Goal: Task Accomplishment & Management: Use online tool/utility

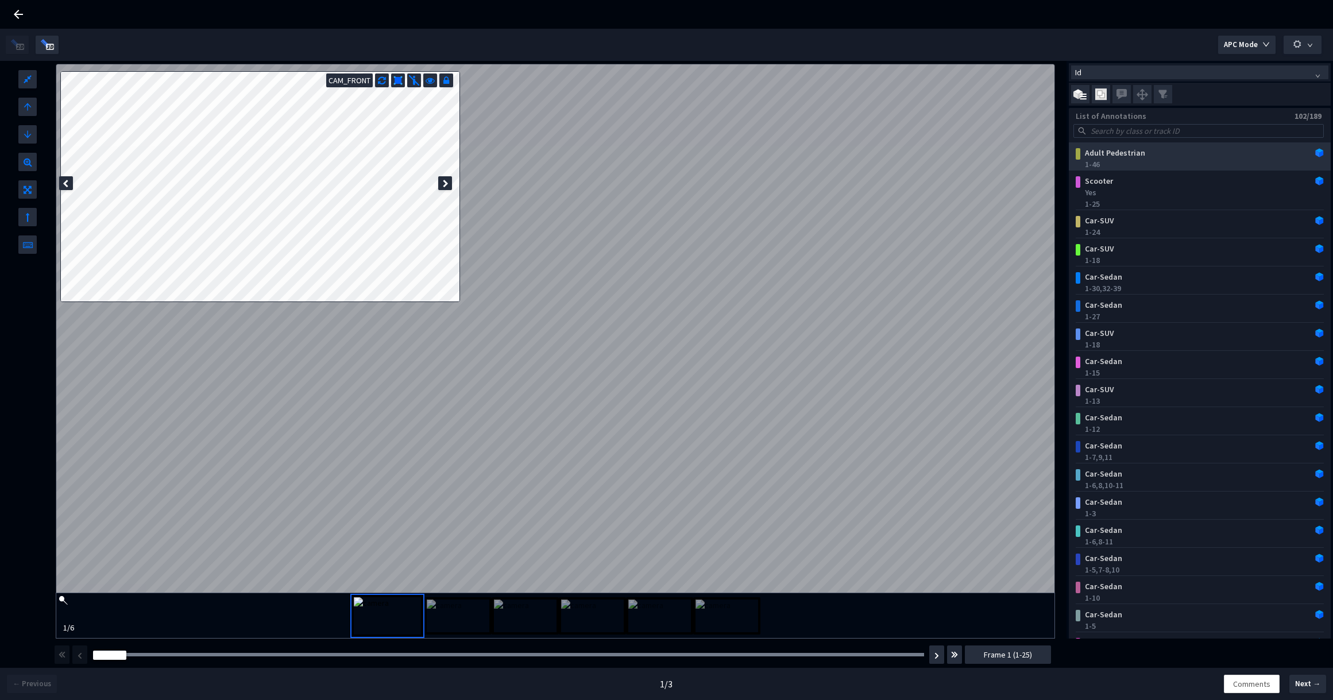
click at [1238, 158] on div "1-46" at bounding box center [1202, 163] width 234 height 11
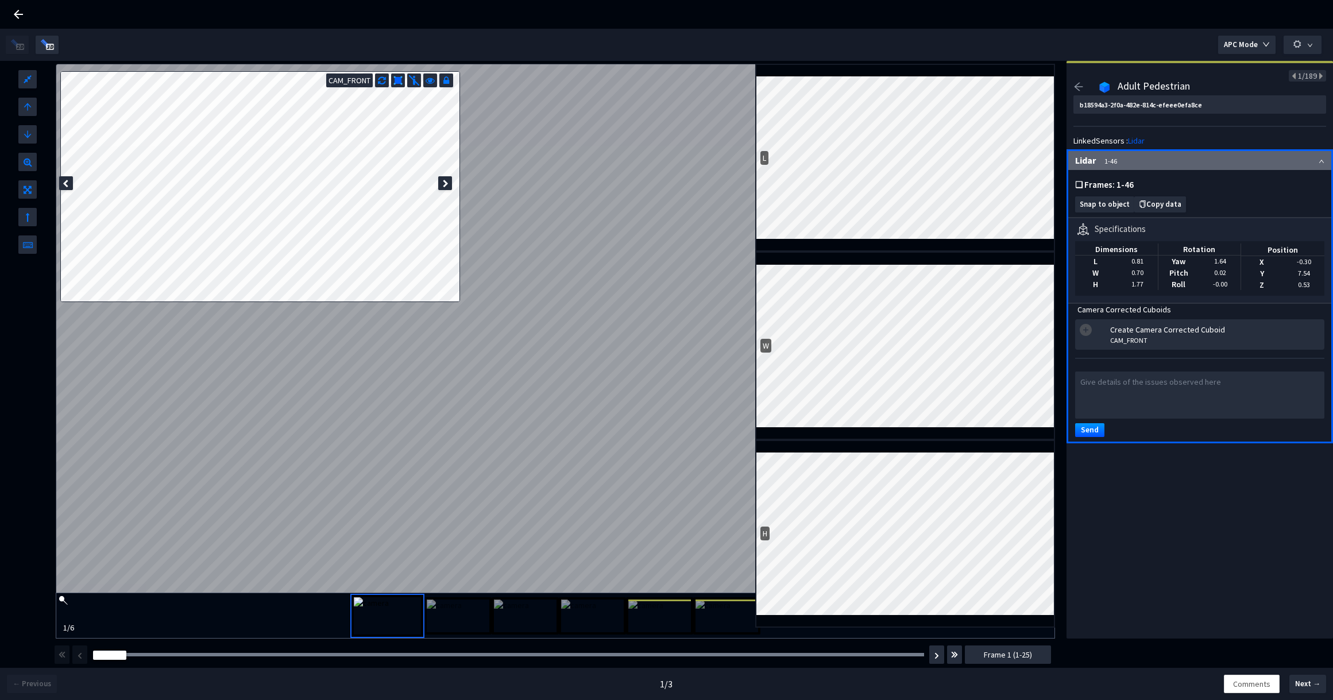
click at [1079, 87] on icon "arrow-left" at bounding box center [1078, 87] width 10 height 10
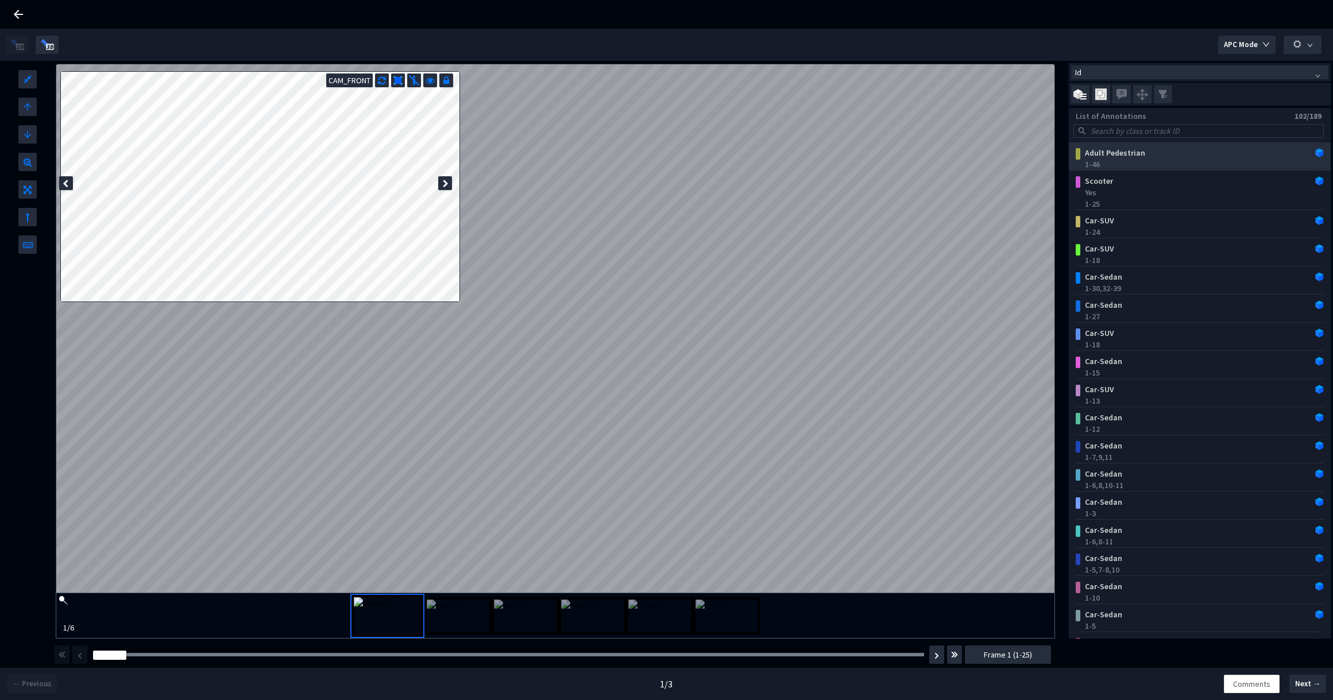
click at [1303, 156] on div "Adult Pedestrian 1-46" at bounding box center [1199, 156] width 262 height 28
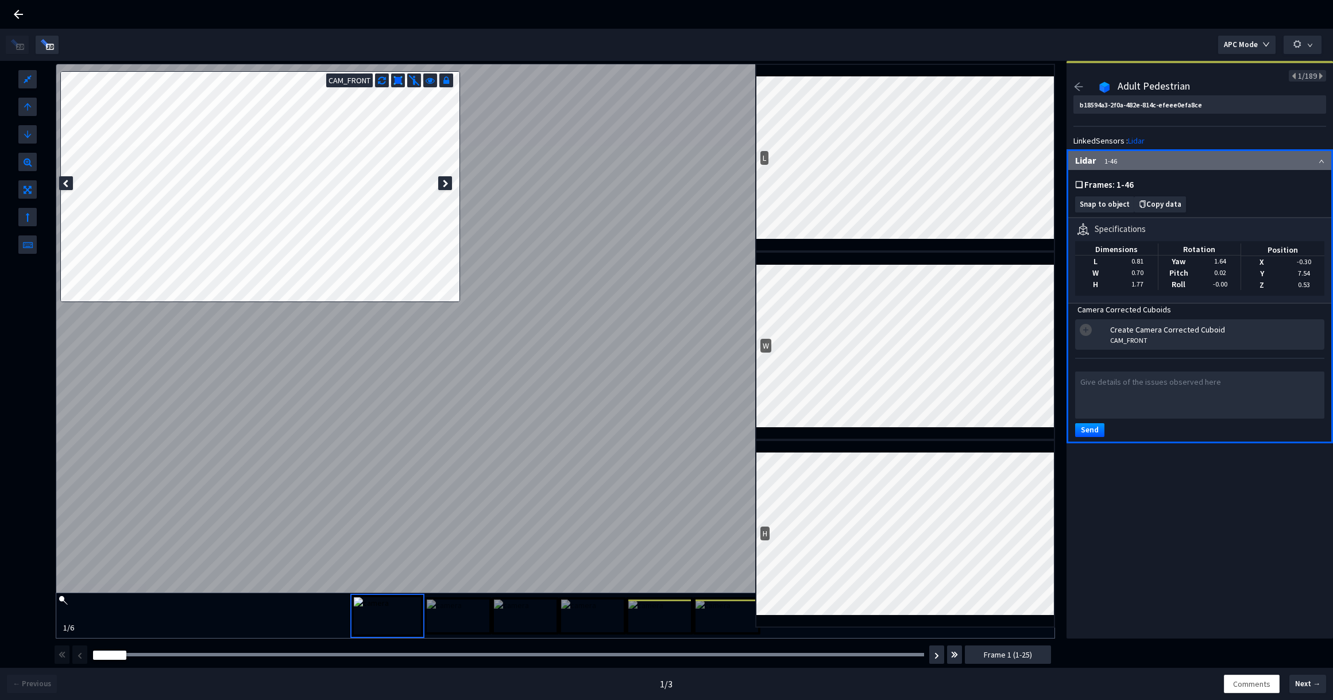
click at [1081, 87] on icon "arrow-left" at bounding box center [1078, 87] width 10 height 10
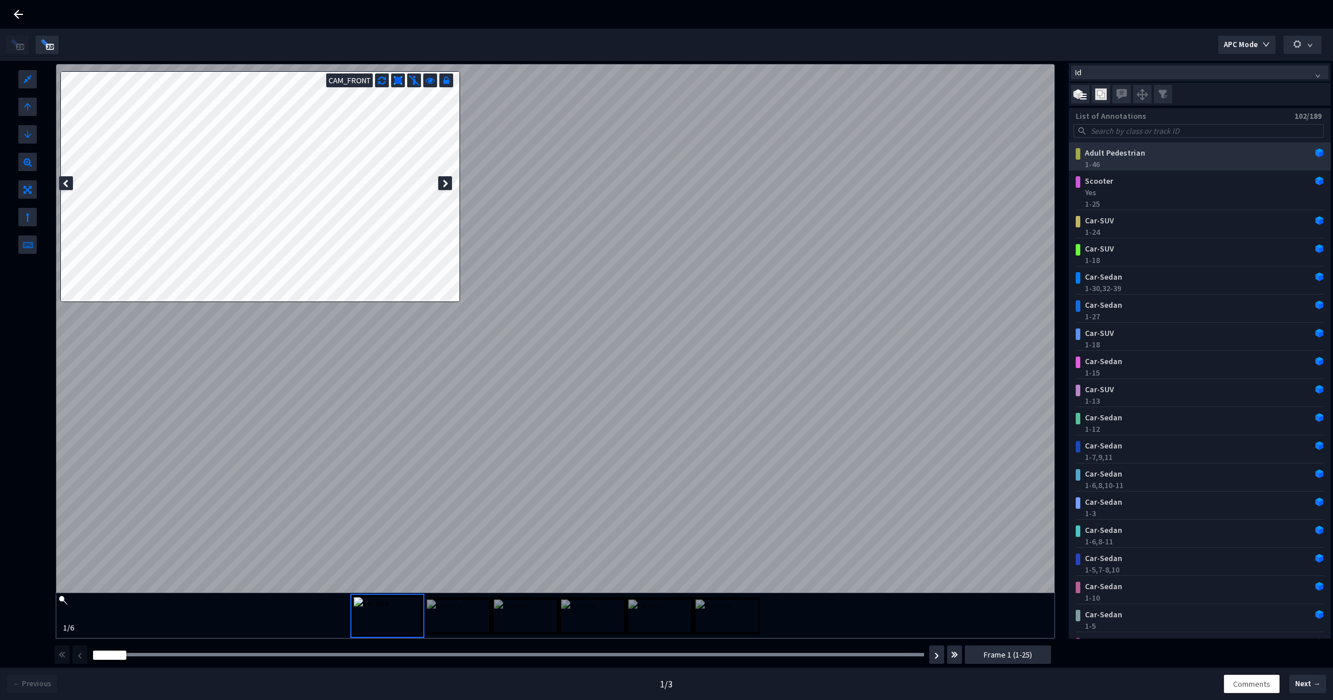
click at [1224, 156] on div "Adult Pedestrian" at bounding box center [1177, 152] width 195 height 11
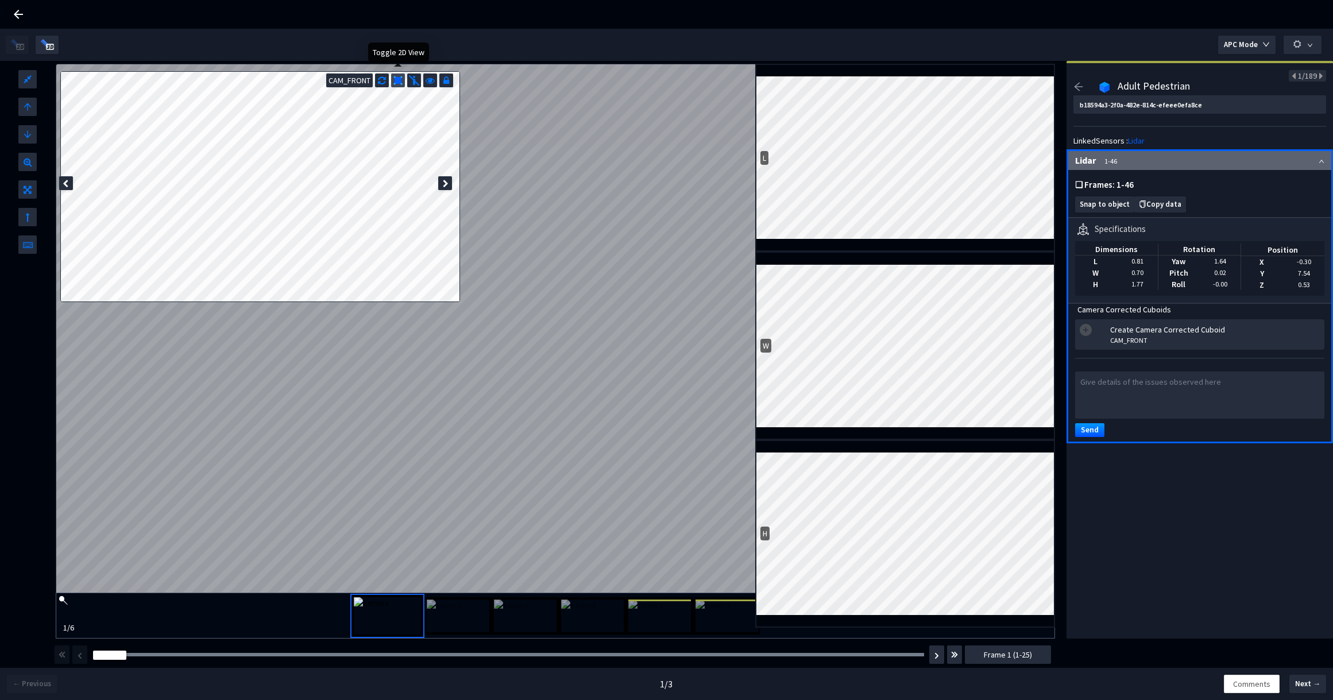
click at [397, 83] on img at bounding box center [397, 80] width 9 height 9
click at [419, 86] on img at bounding box center [413, 80] width 11 height 11
type input "44f0e55d-2068-4478-bf6f-7b153cabac73"
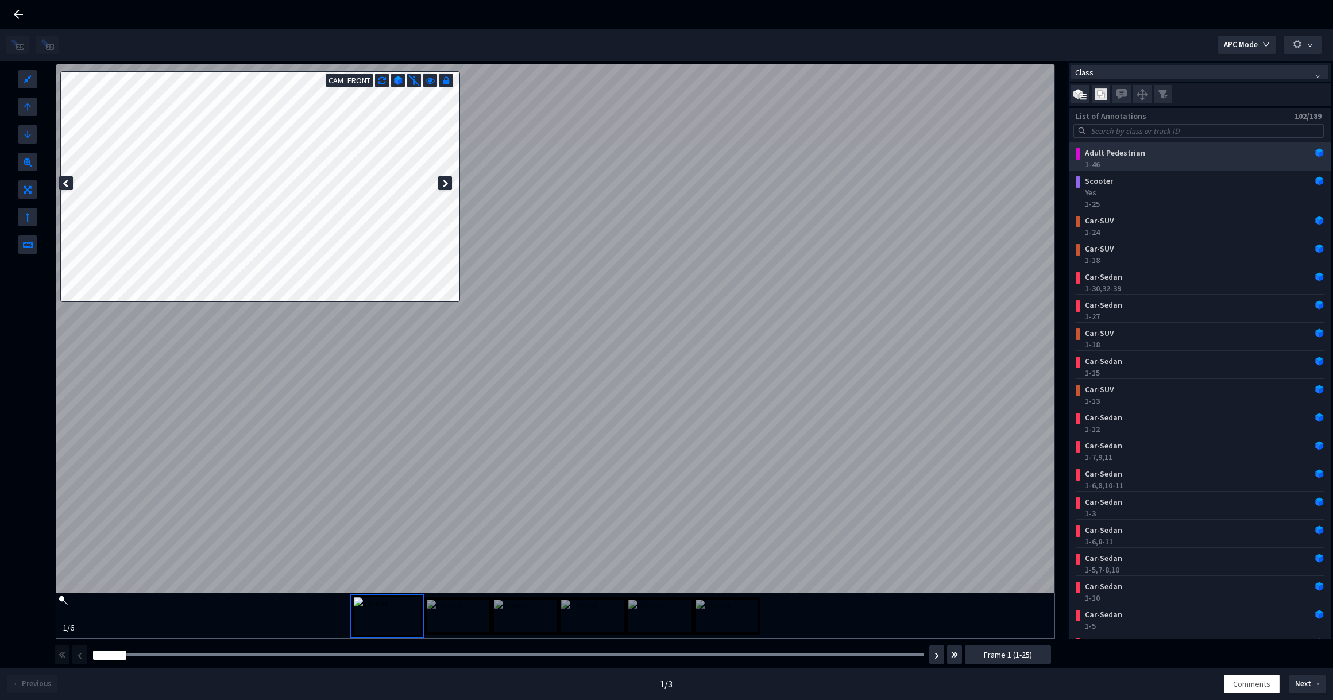
click at [1238, 156] on div "Adult Pedestrian" at bounding box center [1177, 152] width 195 height 11
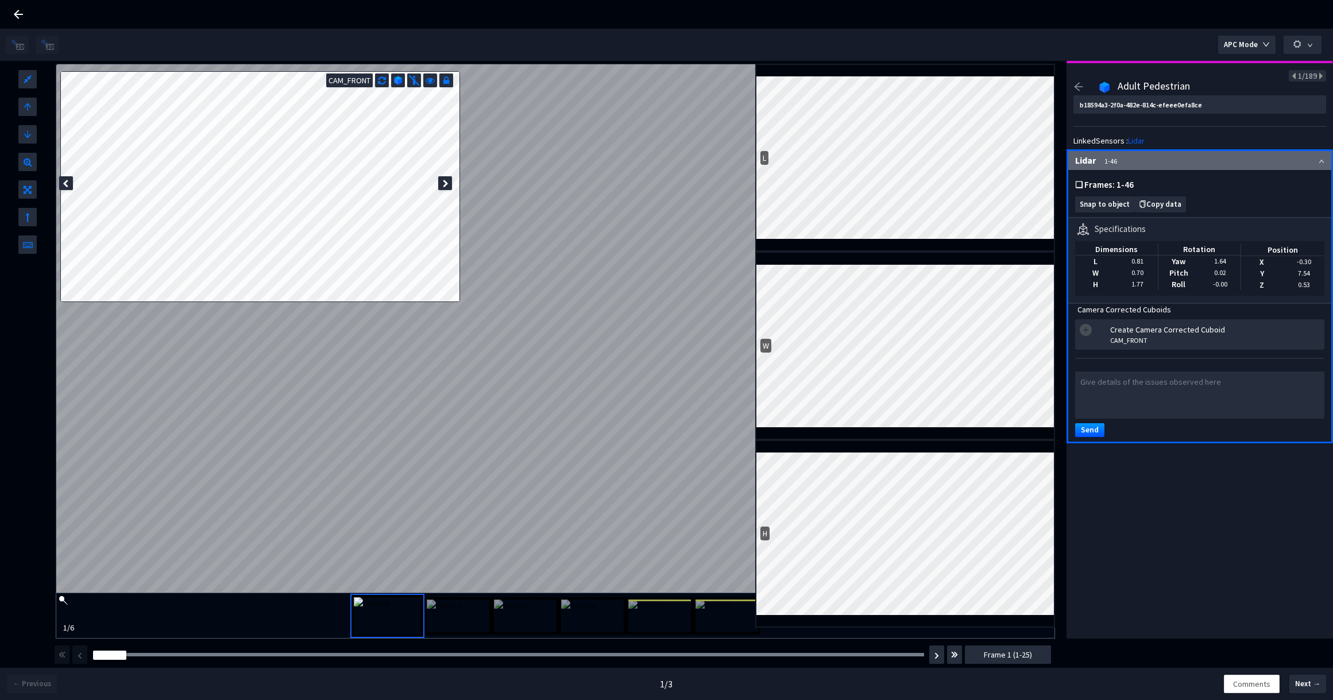
click at [1312, 189] on div "❏ Frames: 1-46" at bounding box center [1199, 185] width 249 height 12
click at [1315, 158] on div "Lidar 1-46" at bounding box center [1199, 160] width 263 height 19
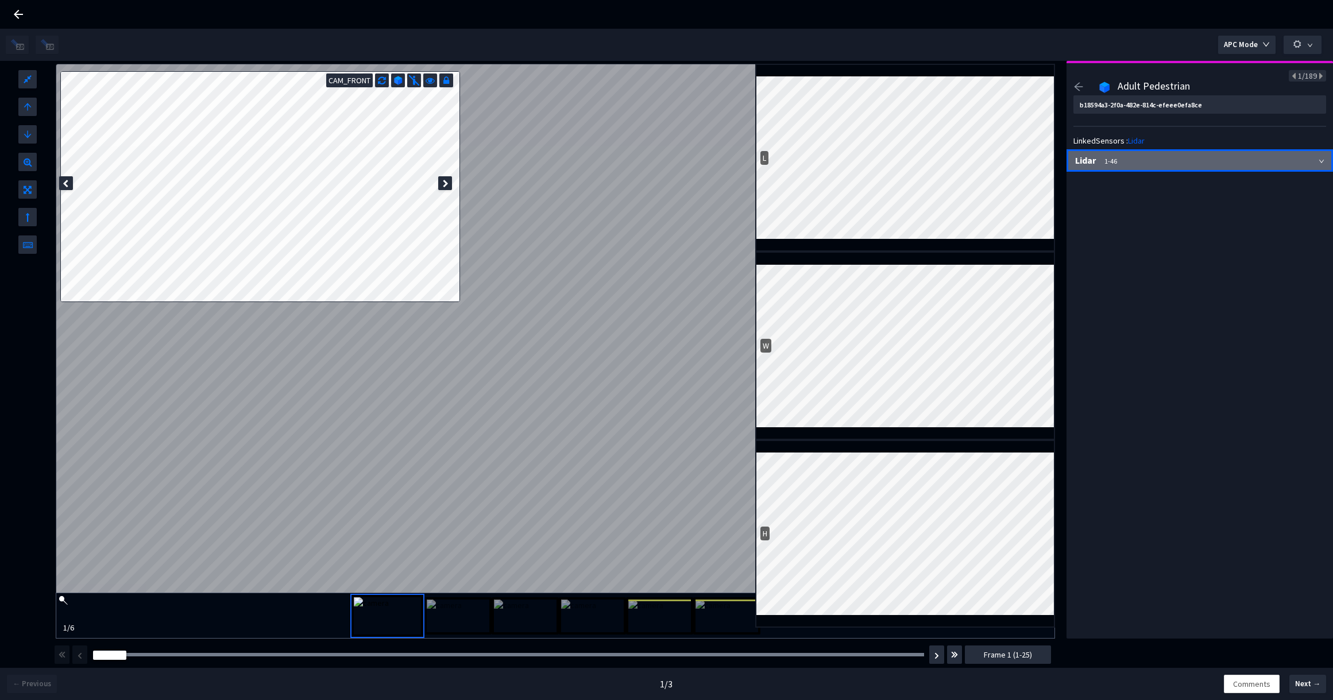
click at [1315, 158] on div "Lidar 1-46" at bounding box center [1199, 160] width 263 height 19
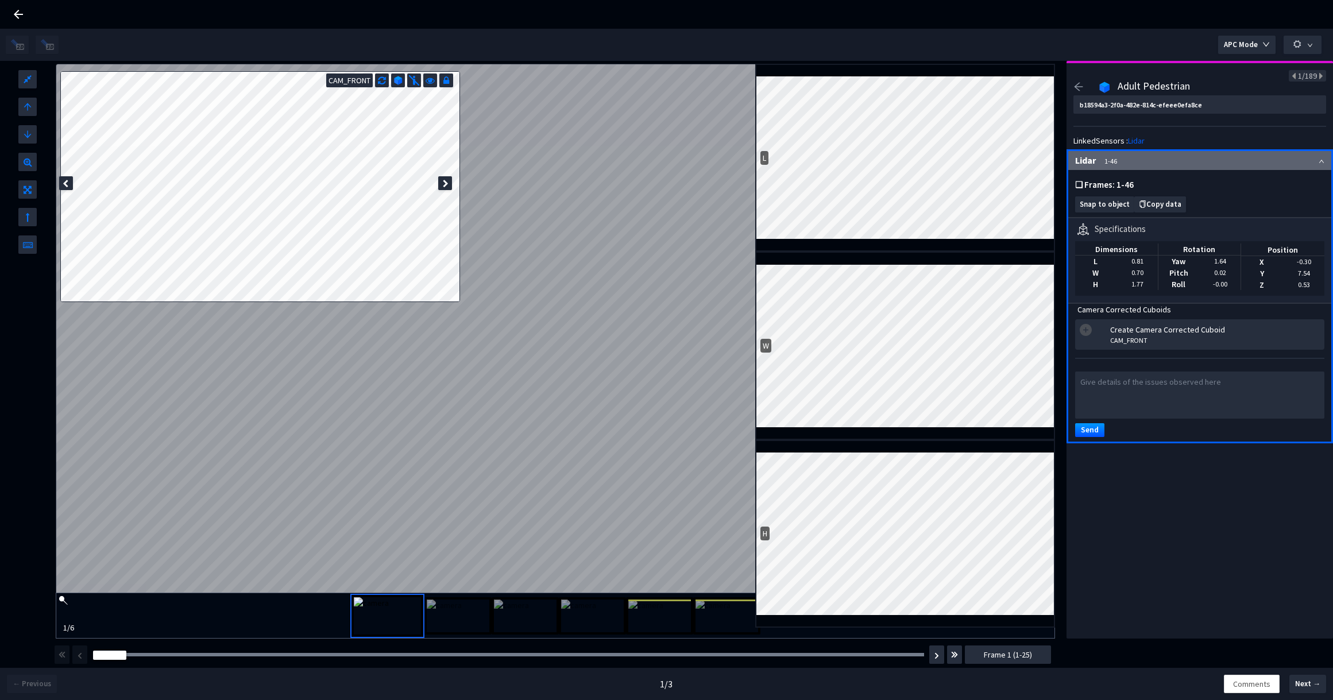
click at [1071, 87] on div "1/189 Adult Pedestrian b18594a3-2f0a-482e-814c-efeee0efa8ce LinkedSensors : Lid…" at bounding box center [1199, 350] width 266 height 578
click at [1075, 87] on icon "arrow-left" at bounding box center [1078, 87] width 9 height 8
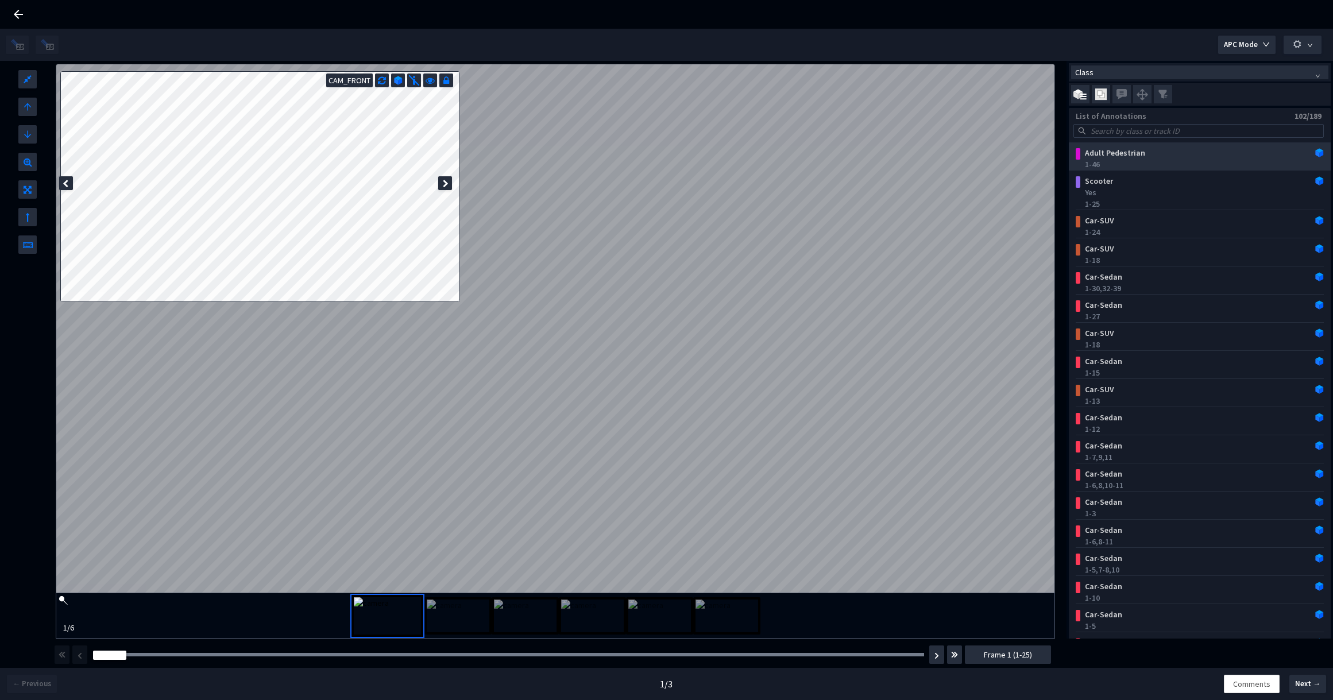
click at [1315, 153] on img "grid" at bounding box center [1319, 152] width 9 height 9
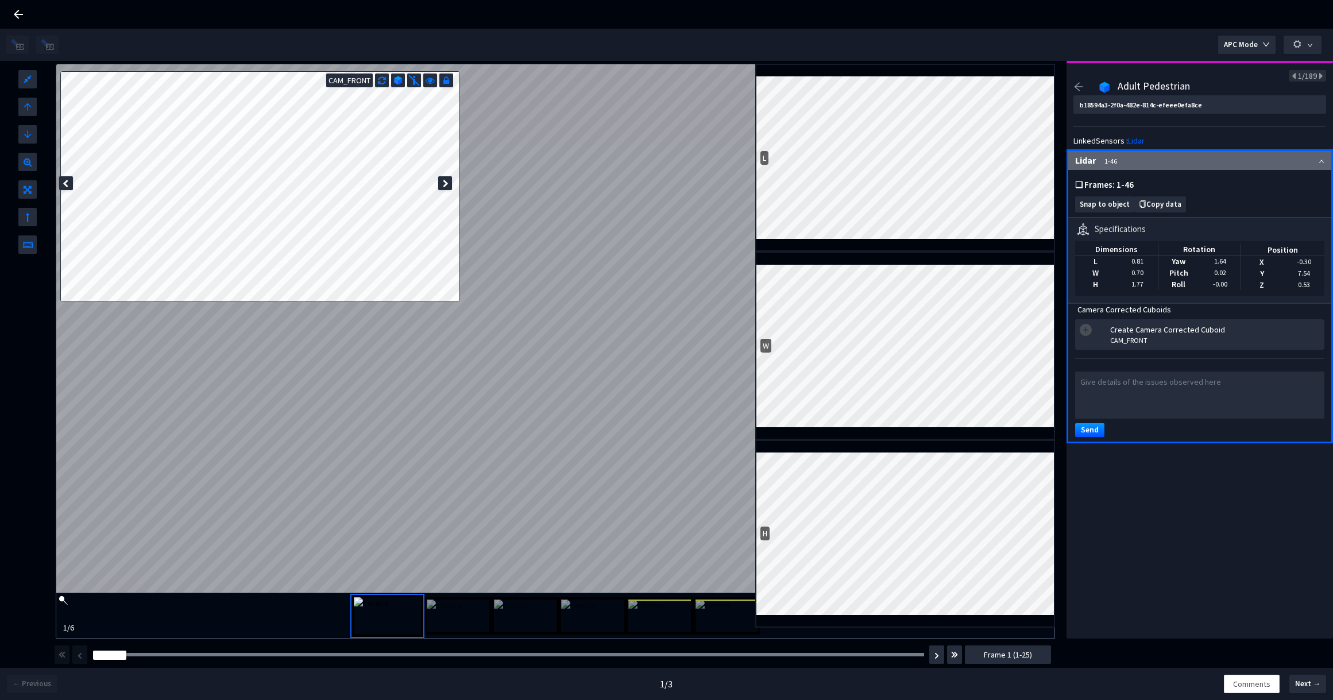
click at [1075, 83] on icon "arrow-left" at bounding box center [1078, 87] width 10 height 10
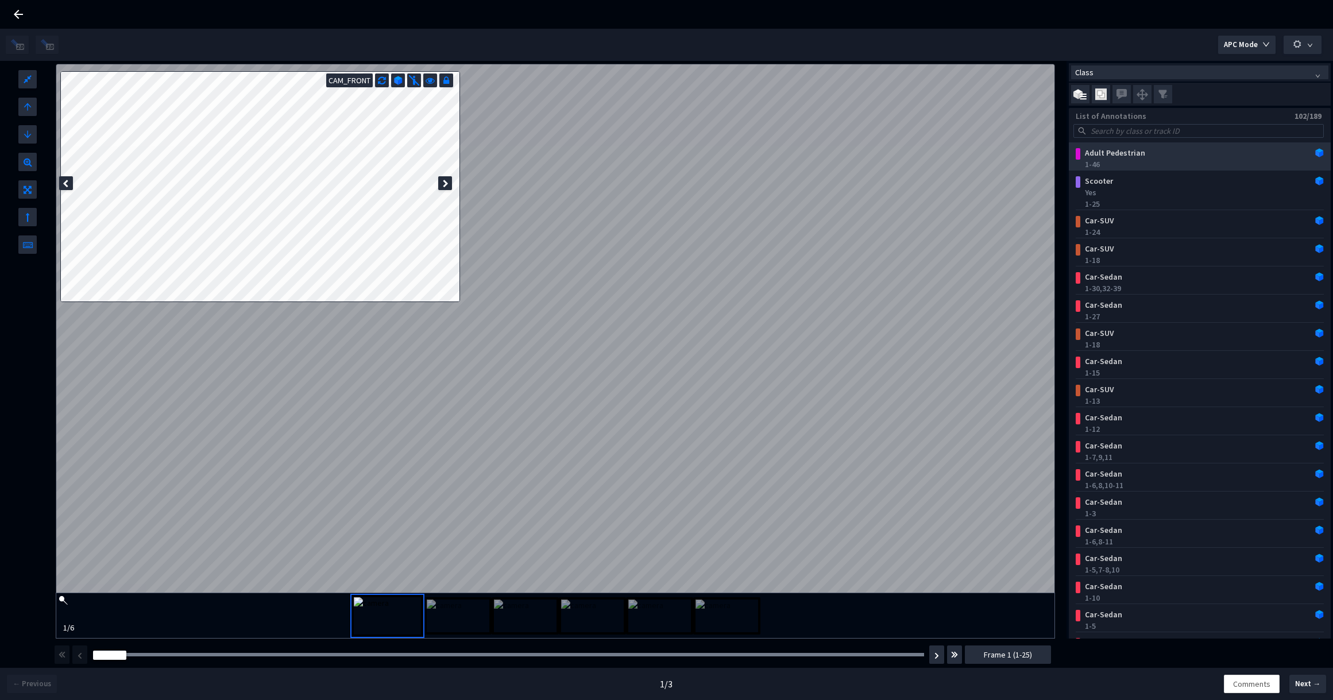
click at [1162, 158] on div "Adult Pedestrian" at bounding box center [1177, 152] width 195 height 11
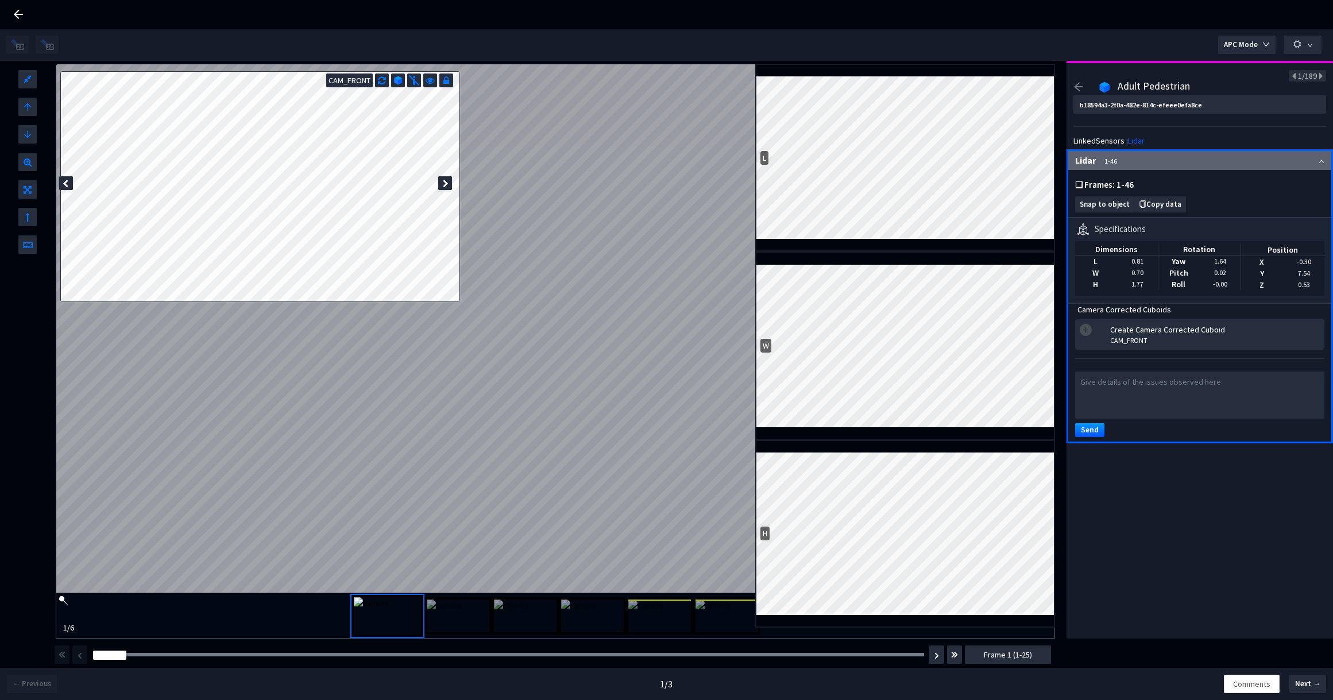
click at [1191, 84] on div "Adult Pedestrian" at bounding box center [1204, 89] width 179 height 14
click at [1082, 122] on div "b18594a3-2f0a-482e-814c-efeee0efa8ce LinkedSensors : Lidar Lidar 1-46 ❏ Frames:…" at bounding box center [1199, 270] width 253 height 350
click at [1077, 91] on icon "arrow-left" at bounding box center [1078, 87] width 10 height 10
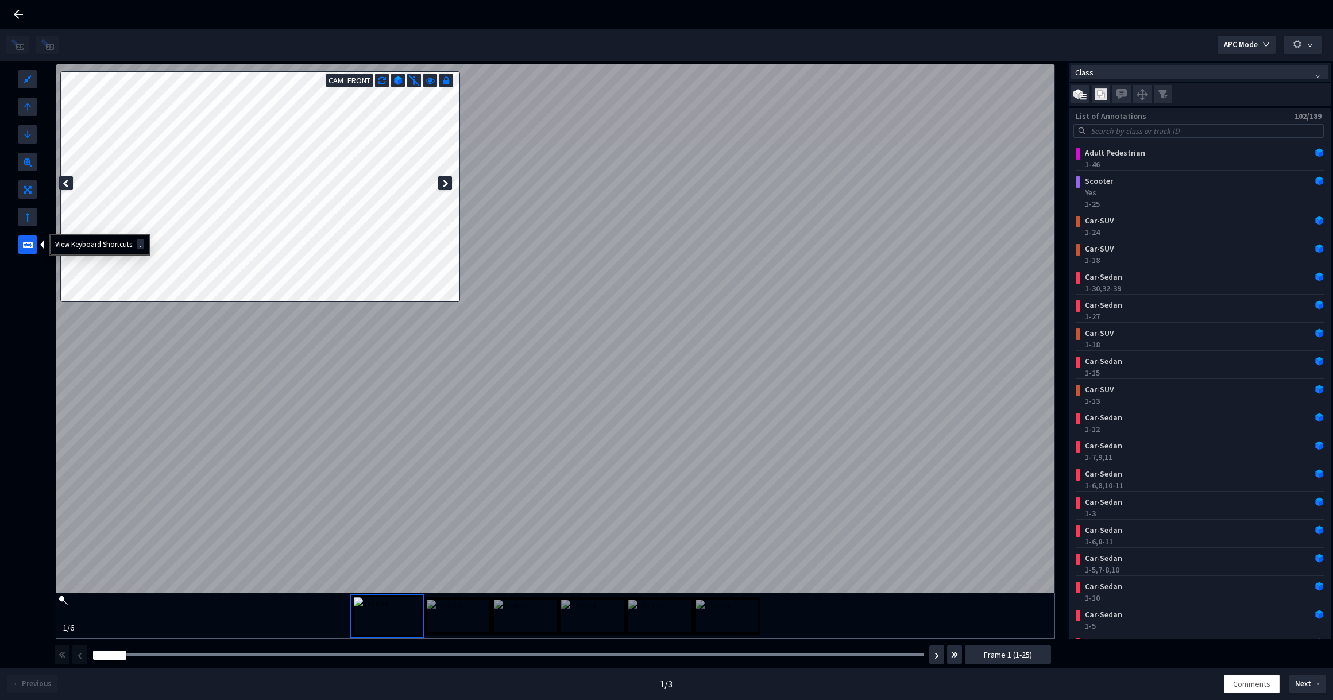
click at [24, 242] on icon at bounding box center [28, 242] width 10 height 14
click at [1160, 153] on div "Adult Pedestrian" at bounding box center [1177, 152] width 195 height 11
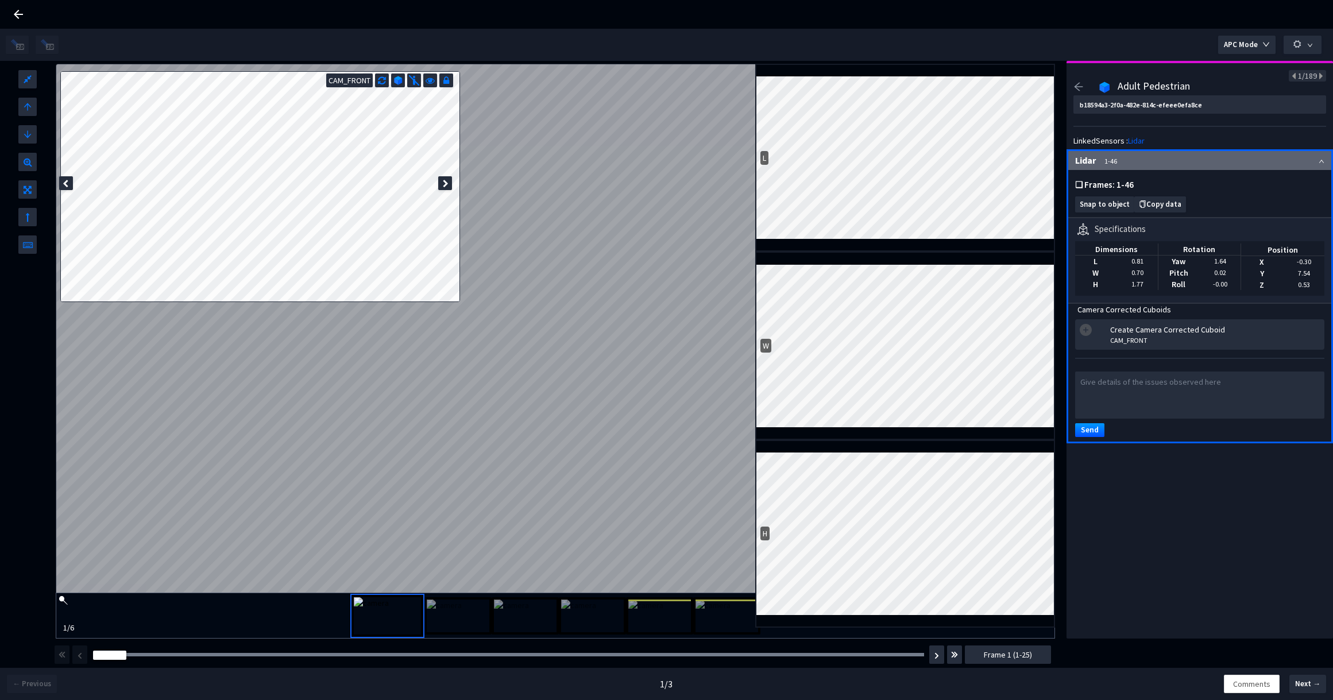
click at [1081, 83] on icon "arrow-left" at bounding box center [1078, 87] width 10 height 10
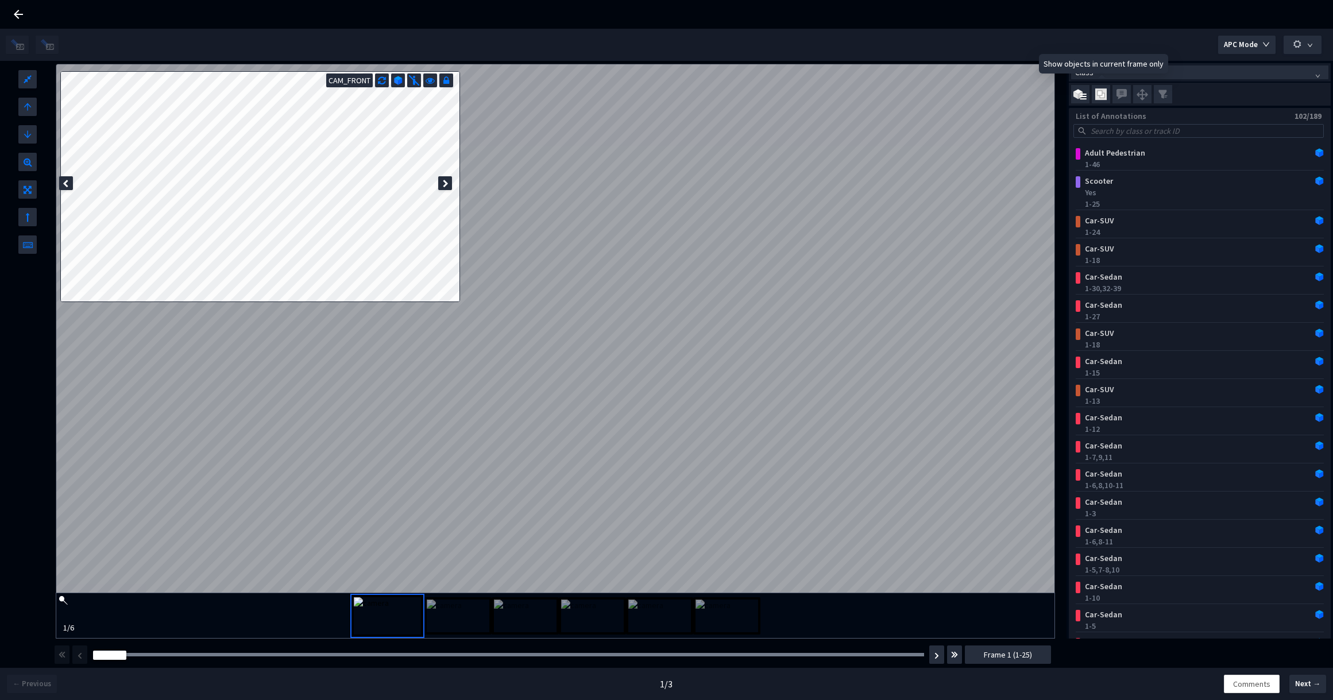
click at [1098, 91] on img at bounding box center [1100, 94] width 11 height 12
click at [0, 0] on input "checkbox" at bounding box center [0, 0] width 0 height 0
click at [1139, 158] on div "Adult Pedestrian" at bounding box center [1177, 152] width 195 height 11
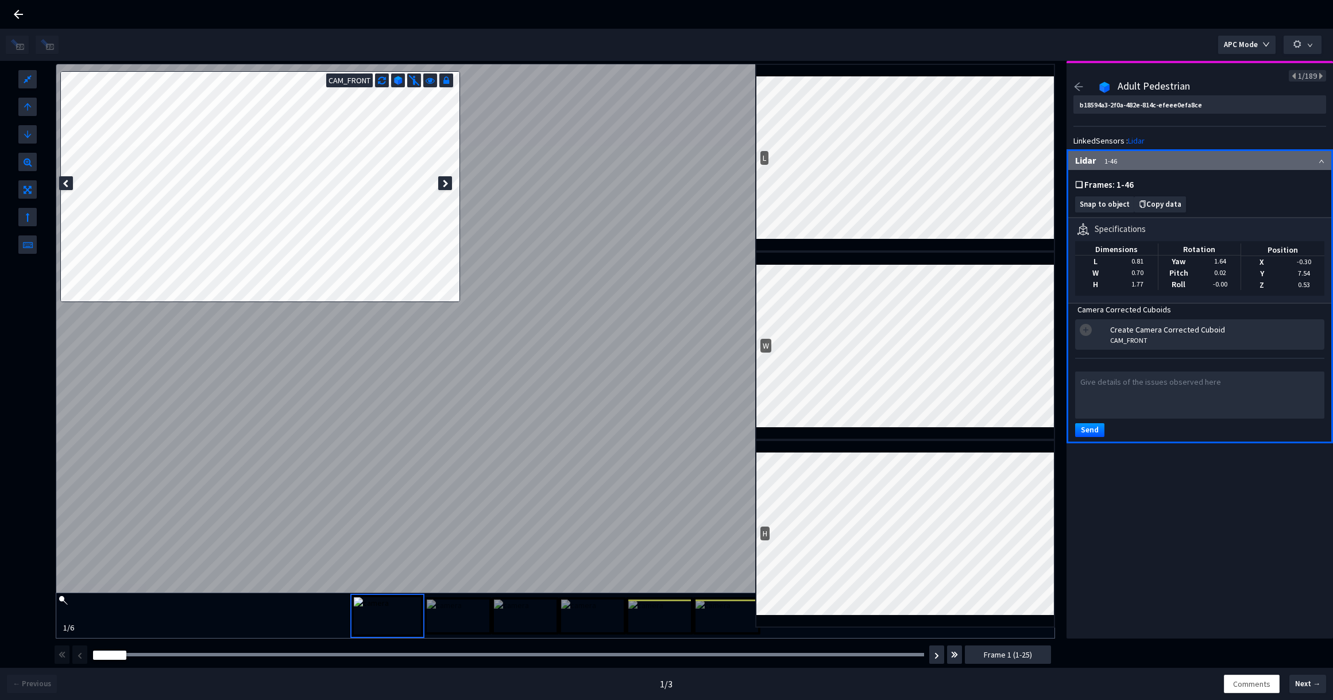
click at [1077, 88] on icon "arrow-left" at bounding box center [1078, 87] width 10 height 10
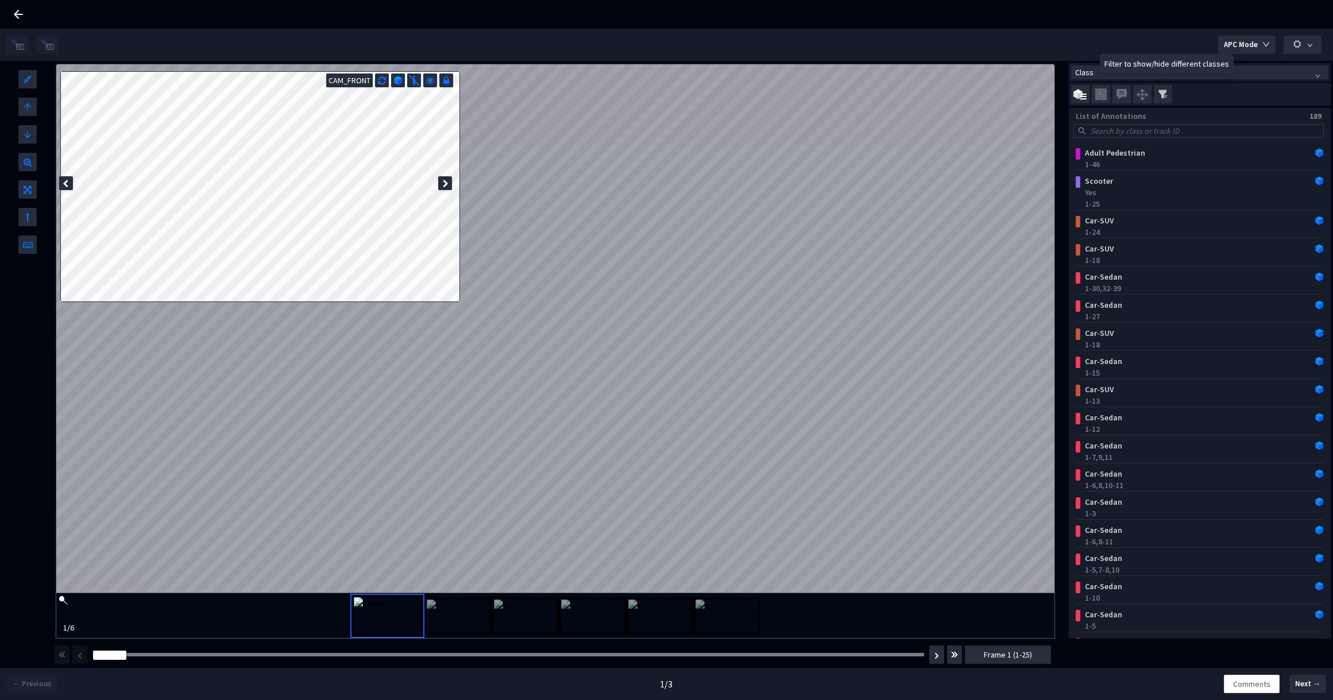
click at [1165, 96] on img at bounding box center [1162, 94] width 9 height 9
click at [0, 0] on input "checkbox" at bounding box center [0, 0] width 0 height 0
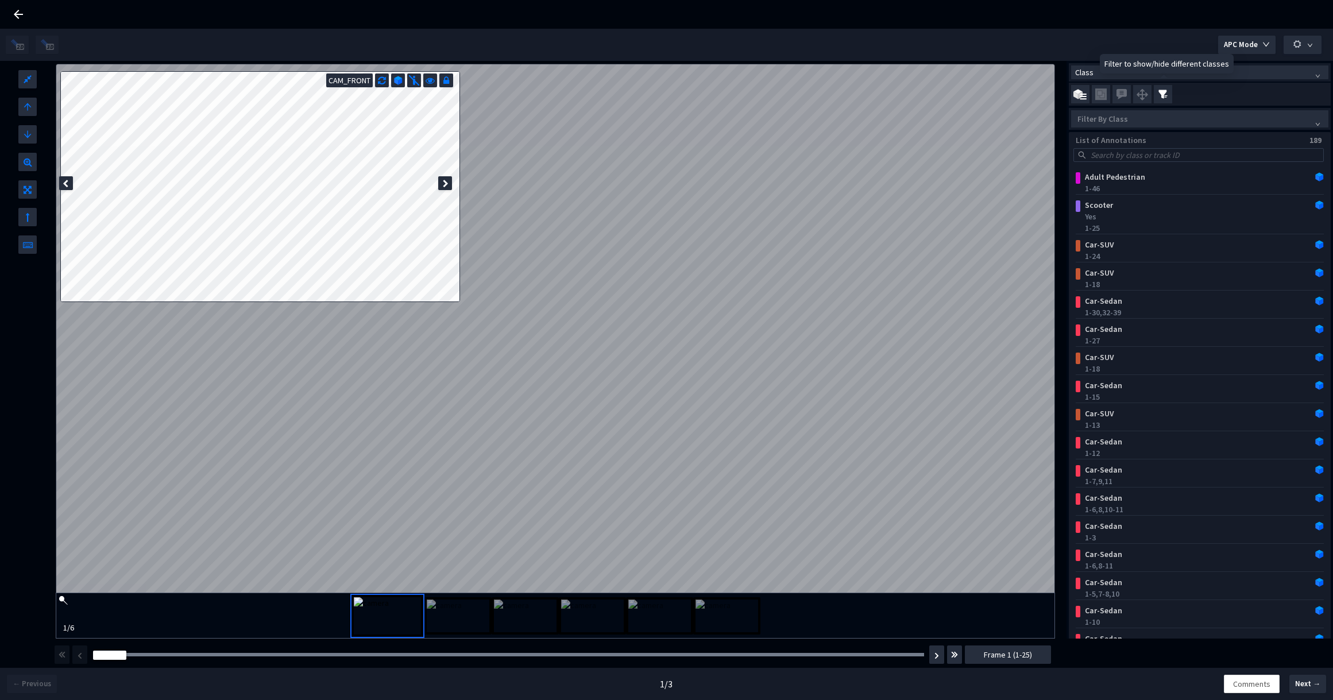
click at [1165, 96] on img at bounding box center [1162, 94] width 9 height 9
click at [0, 0] on input "checkbox" at bounding box center [0, 0] width 0 height 0
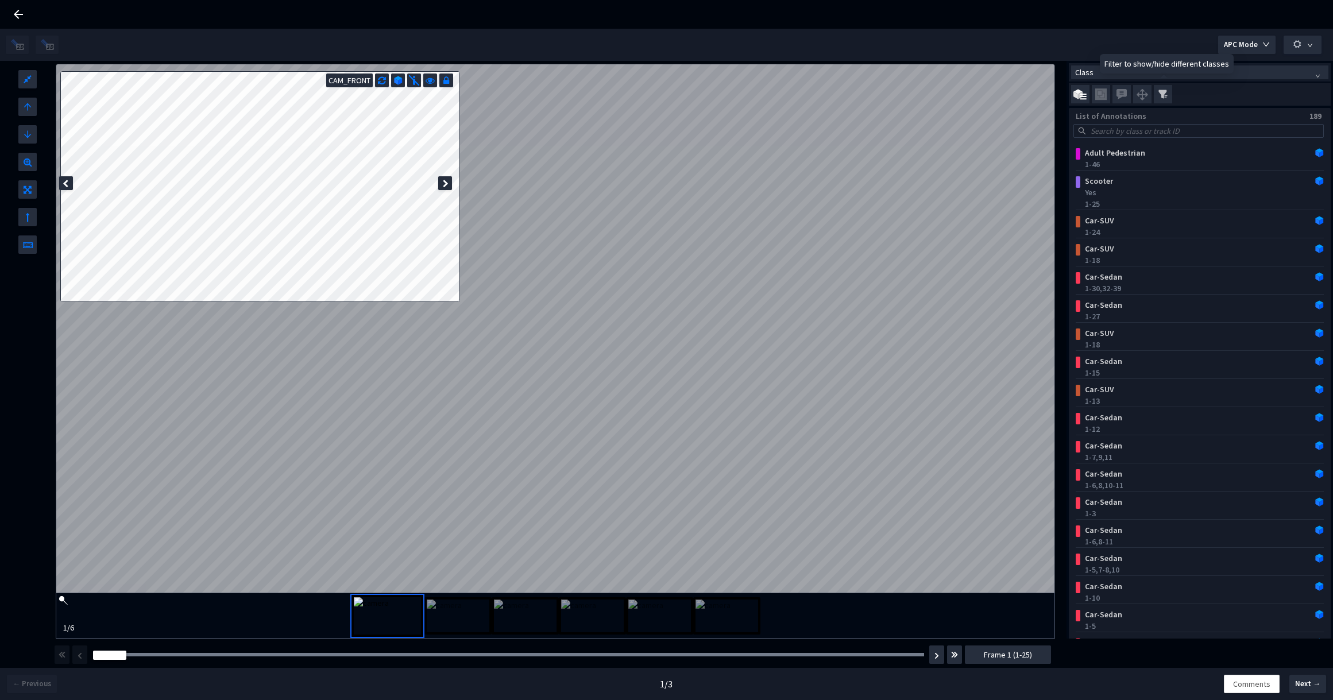
click at [1165, 96] on img at bounding box center [1162, 94] width 9 height 9
click at [0, 0] on input "checkbox" at bounding box center [0, 0] width 0 height 0
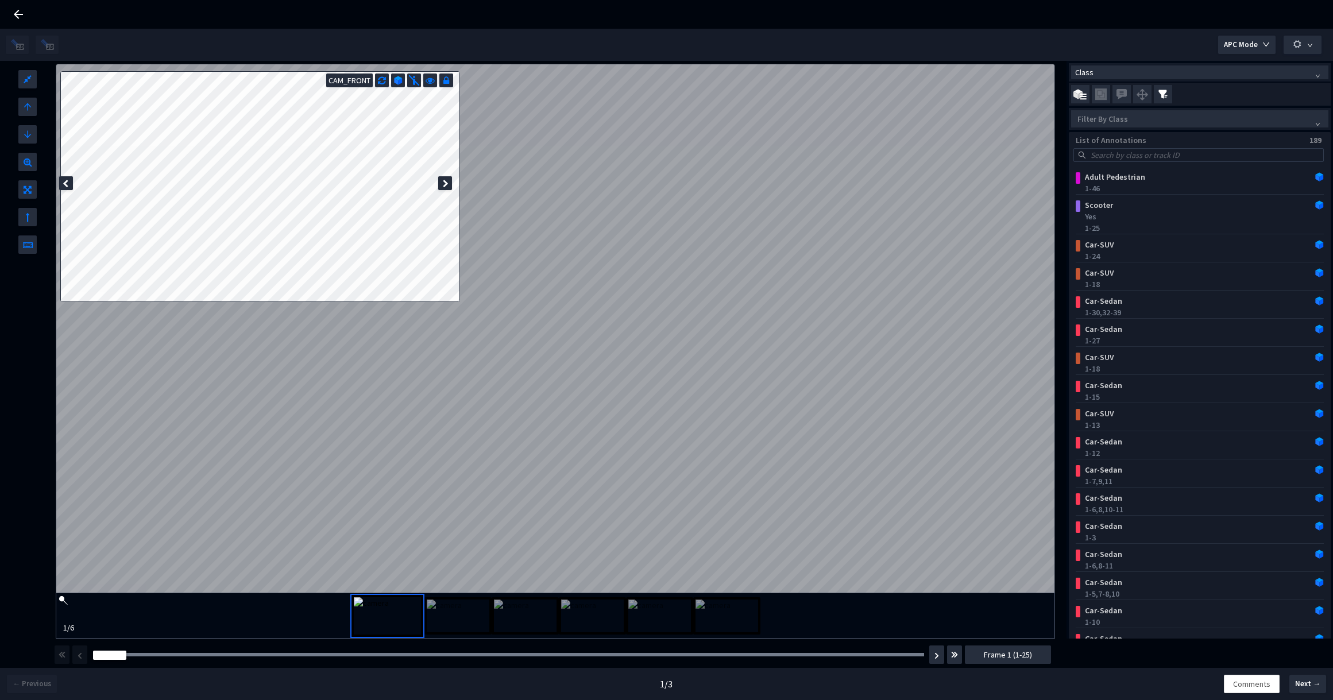
click at [1196, 117] on div at bounding box center [1193, 119] width 241 height 10
click at [1167, 96] on span at bounding box center [1162, 94] width 18 height 18
click at [0, 0] on input "checkbox" at bounding box center [0, 0] width 0 height 0
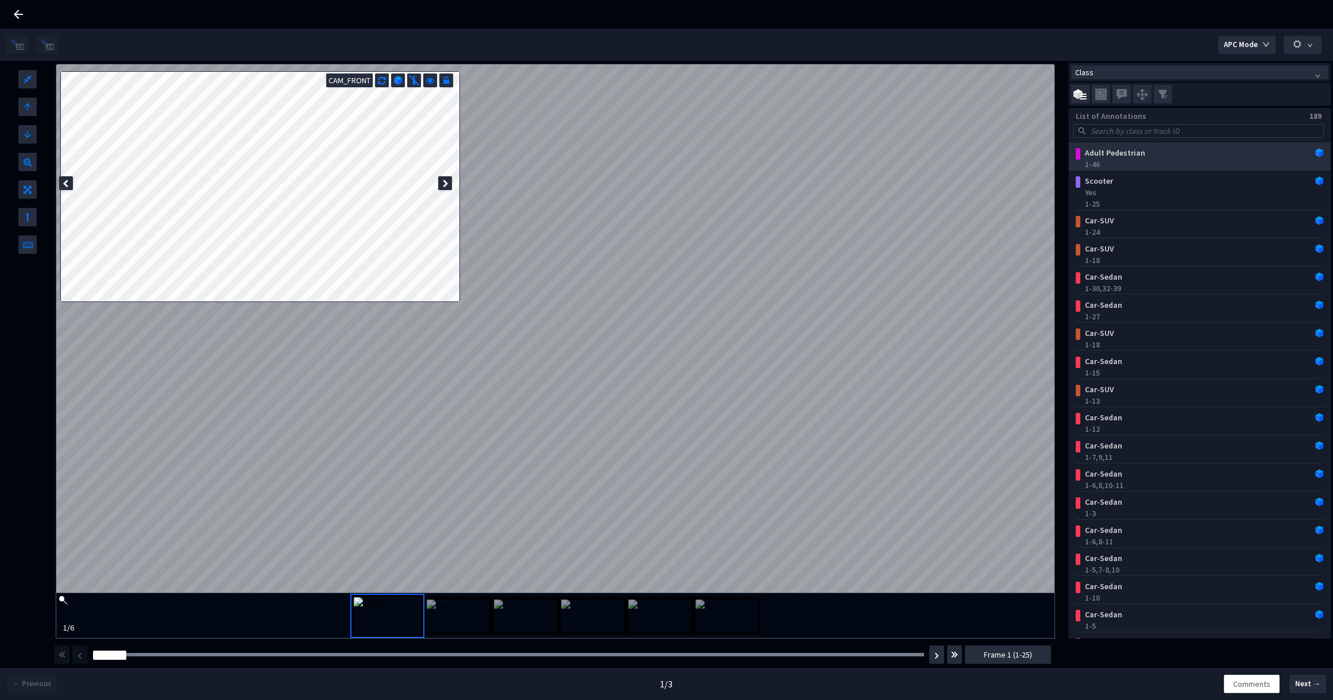
click at [1181, 160] on div "1-46" at bounding box center [1202, 163] width 234 height 11
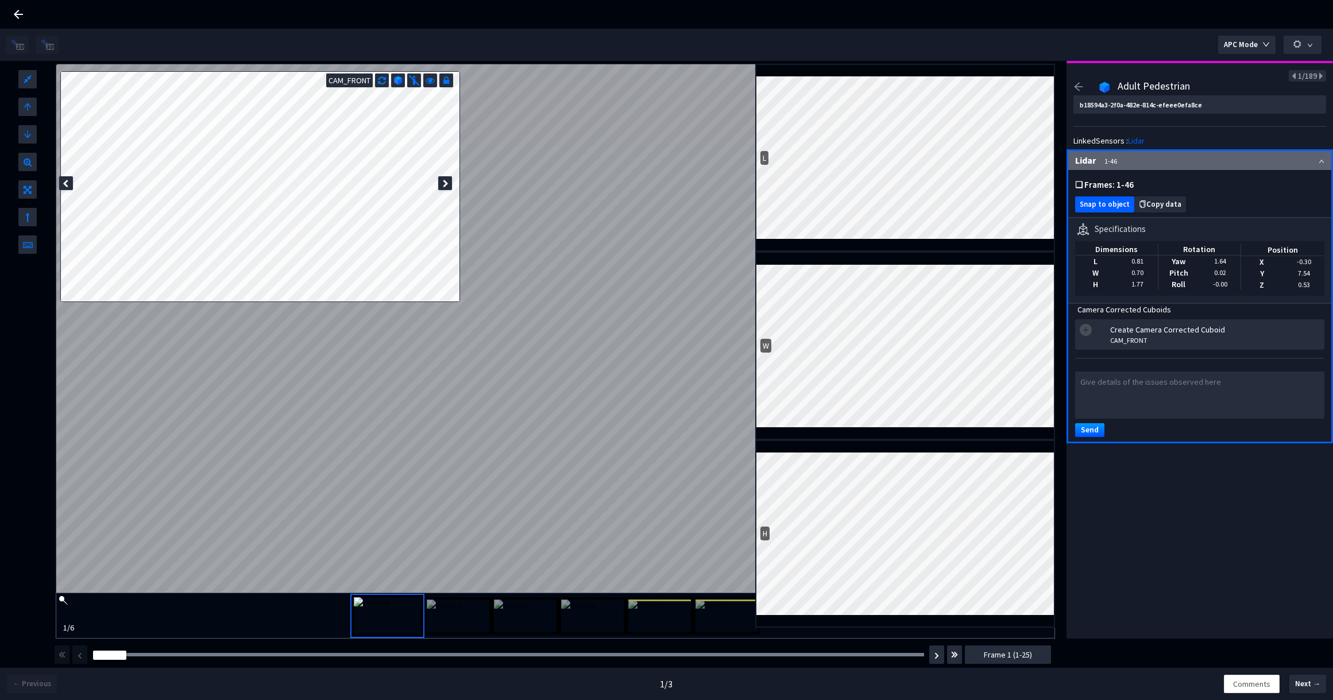
click at [1106, 200] on span "Snap to object" at bounding box center [1104, 204] width 50 height 9
click at [1074, 83] on icon "arrow-left" at bounding box center [1078, 87] width 10 height 10
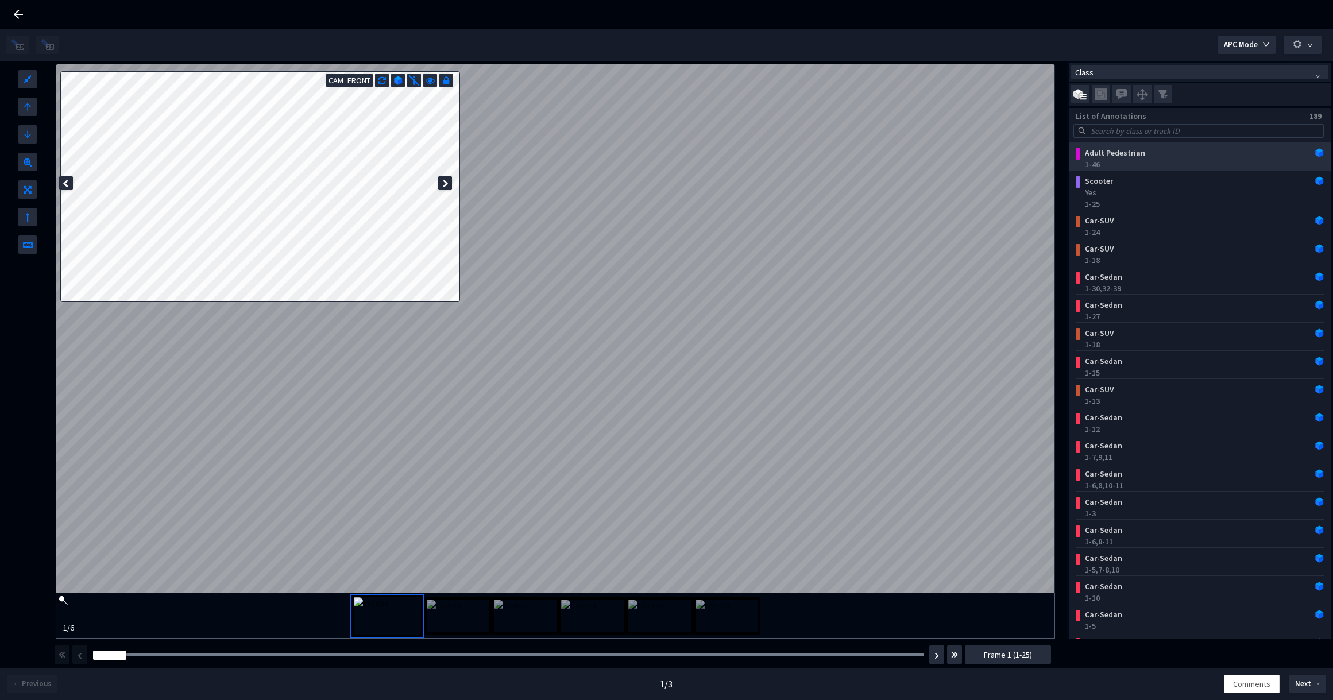
click at [1298, 164] on div "1-46" at bounding box center [1202, 163] width 234 height 11
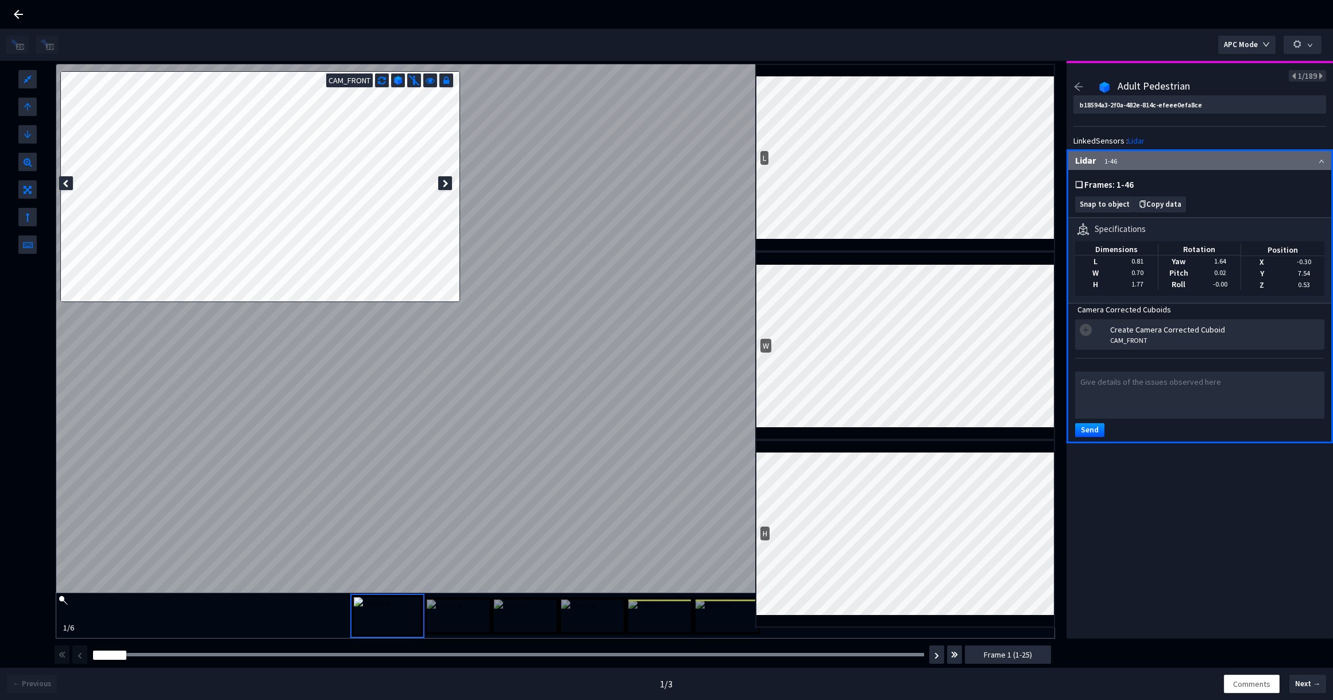
click at [1074, 88] on icon "arrow-left" at bounding box center [1078, 87] width 10 height 10
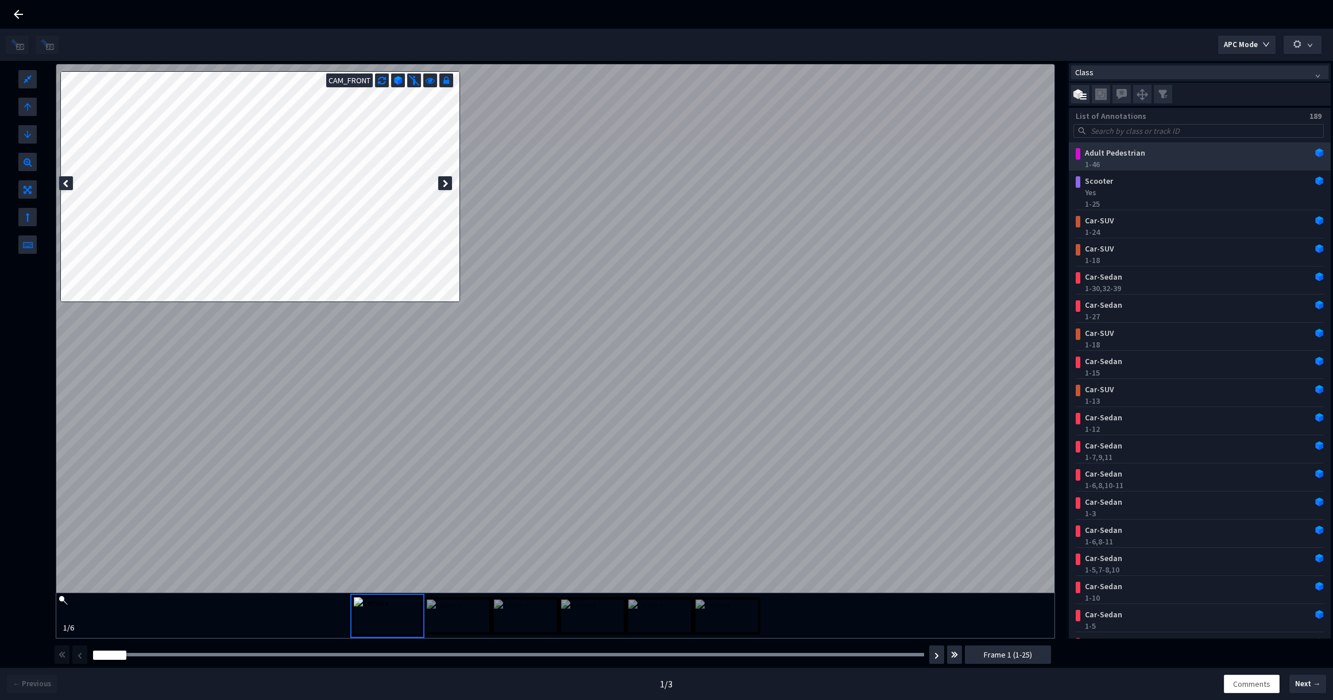
click at [1080, 154] on div "Adult Pedestrian" at bounding box center [1177, 152] width 195 height 11
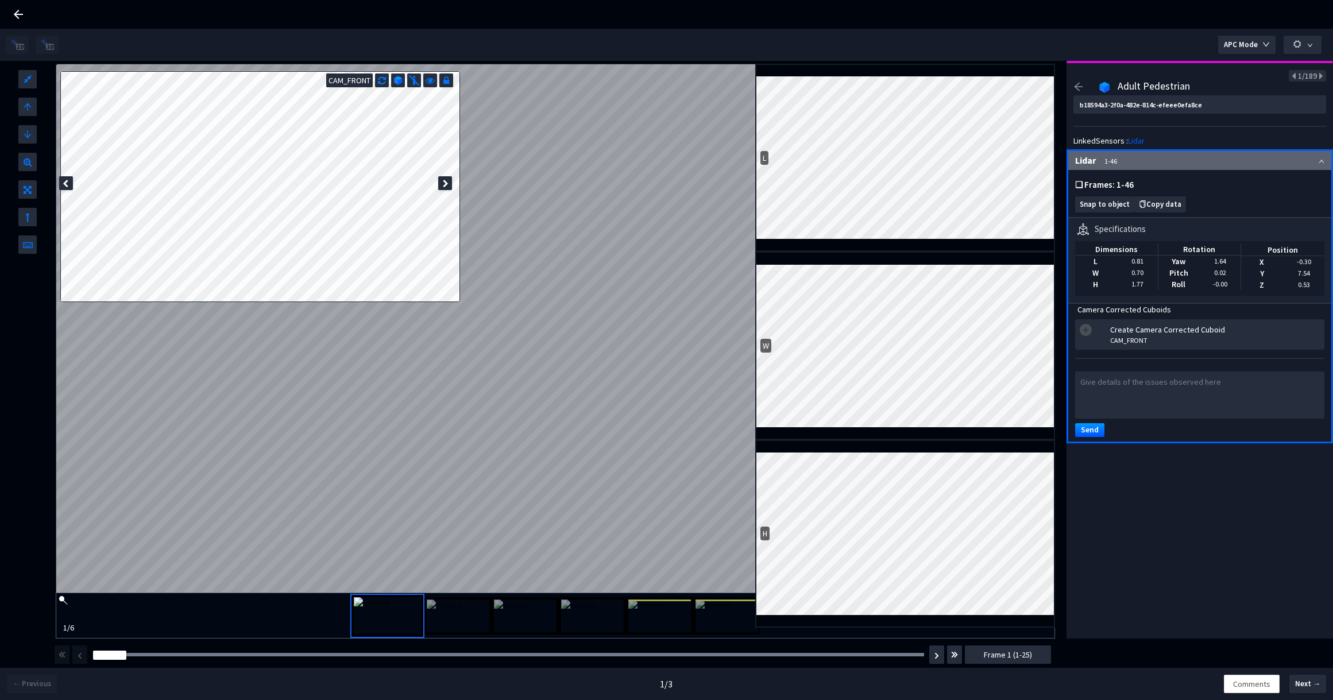
click at [1076, 86] on icon "arrow-left" at bounding box center [1078, 87] width 9 height 8
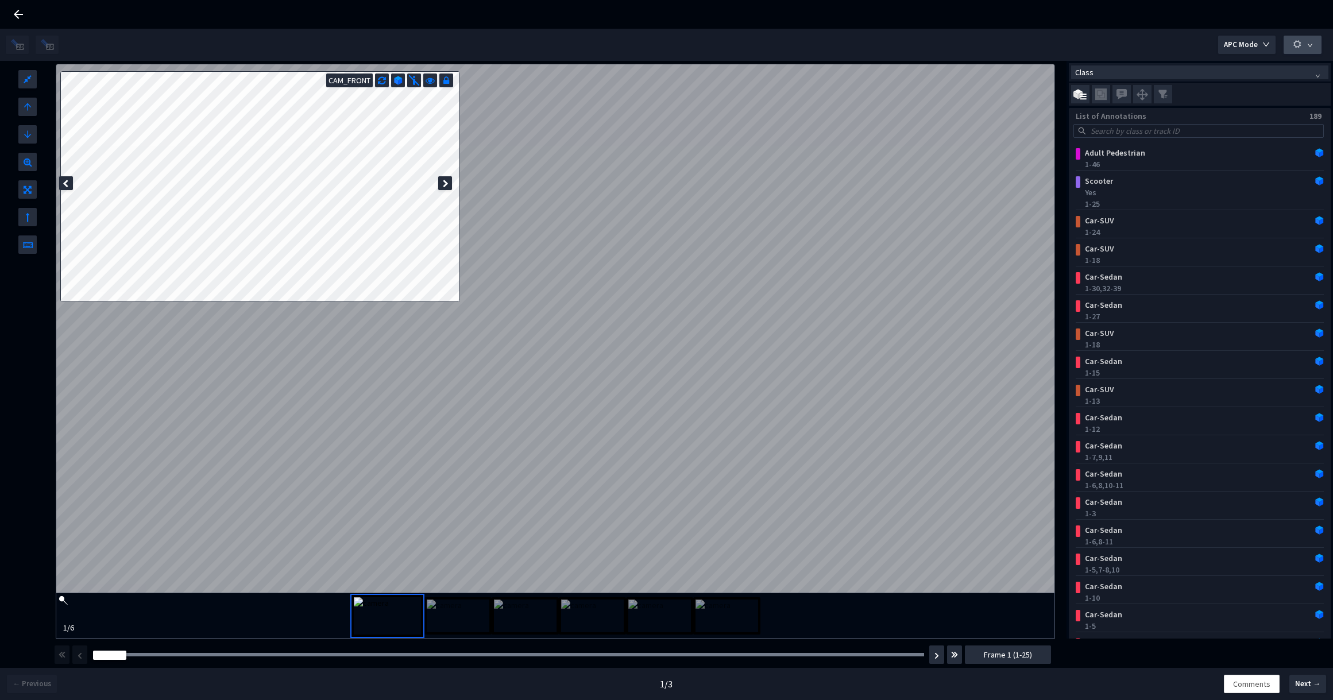
click at [1311, 53] on button "button" at bounding box center [1302, 45] width 38 height 18
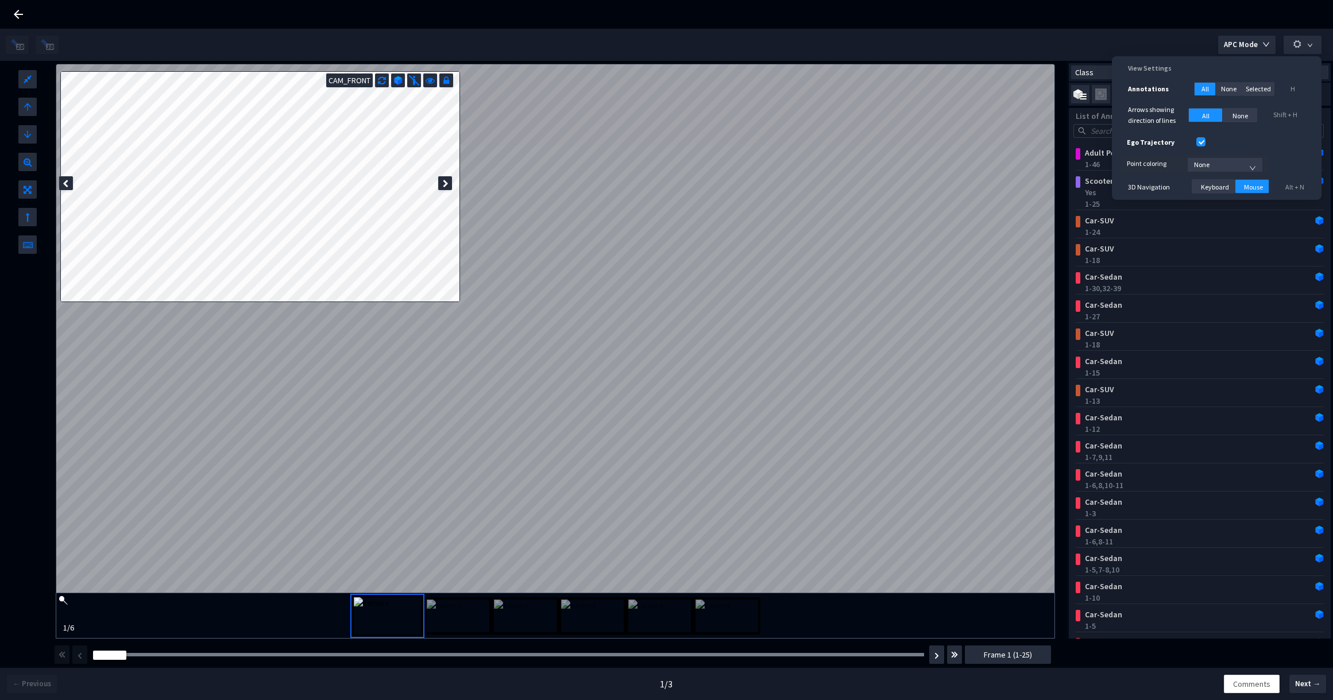
click at [1183, 41] on div "APC Mode" at bounding box center [666, 45] width 1321 height 32
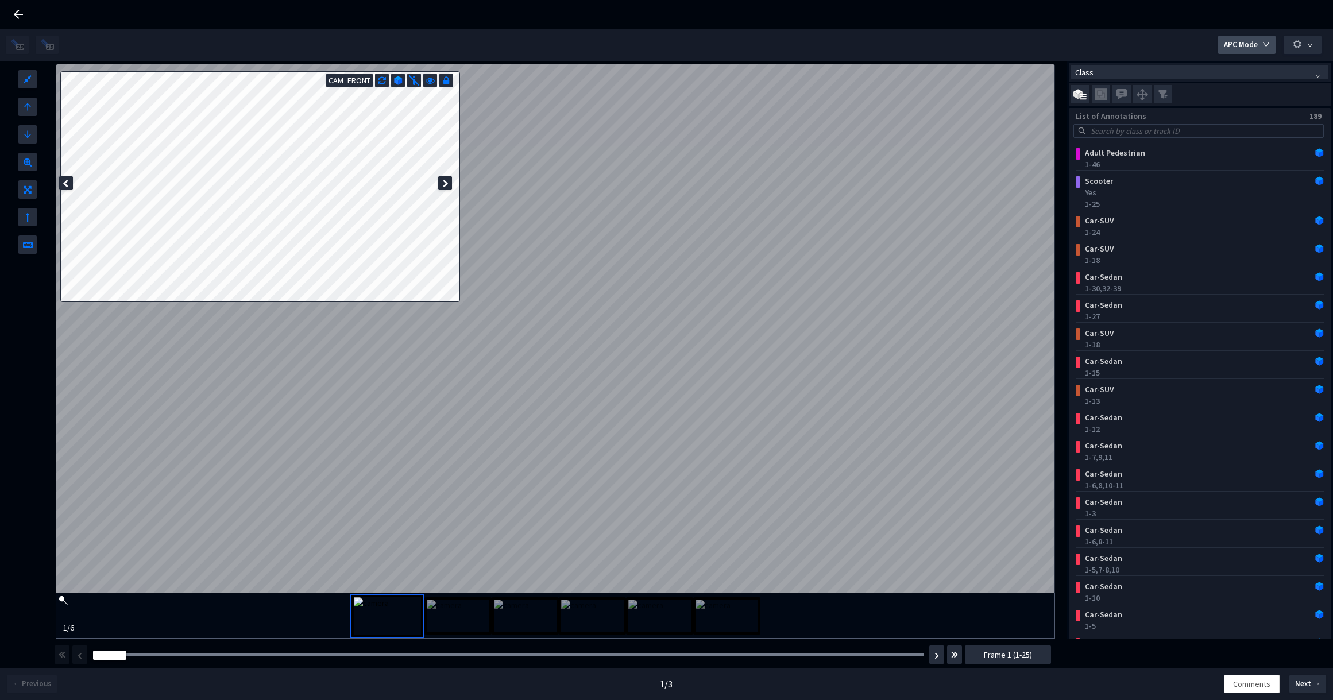
click at [1237, 41] on span "APC Mode" at bounding box center [1240, 44] width 34 height 11
click at [1199, 53] on div "APC Mode" at bounding box center [666, 45] width 1321 height 32
click at [1160, 158] on div "1-46" at bounding box center [1202, 163] width 234 height 11
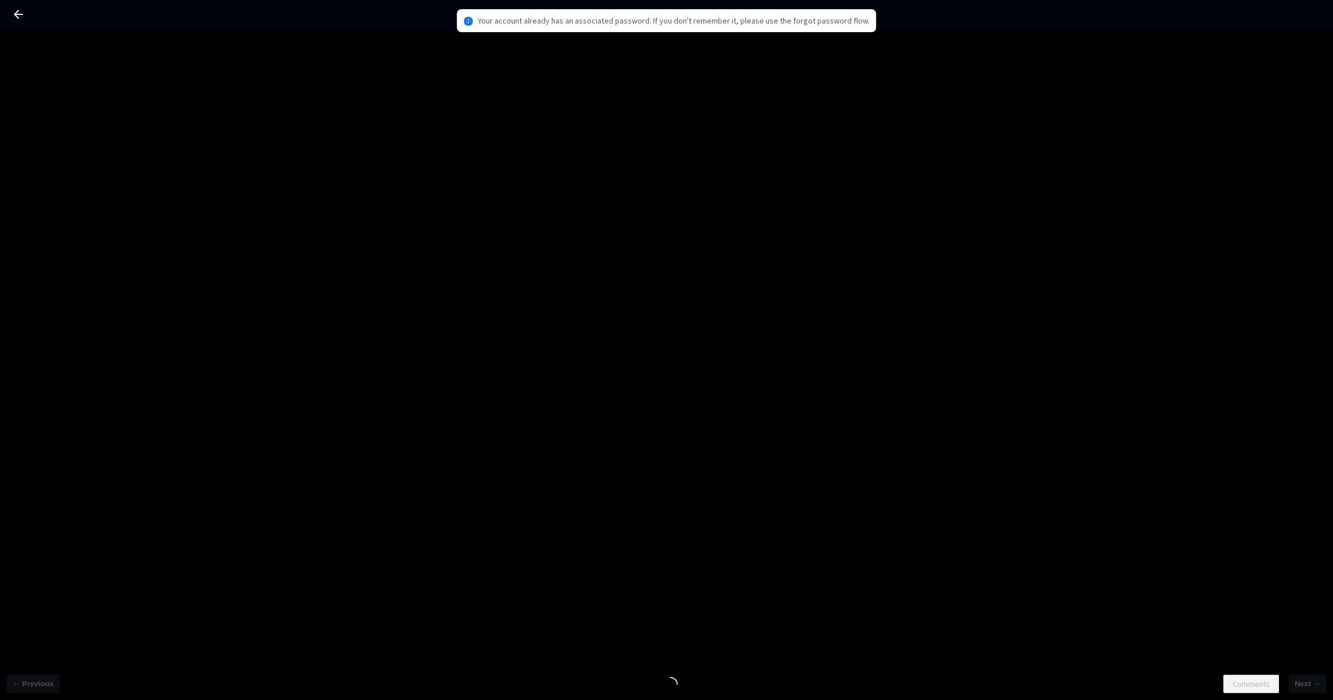
click at [18, 10] on icon at bounding box center [18, 14] width 14 height 14
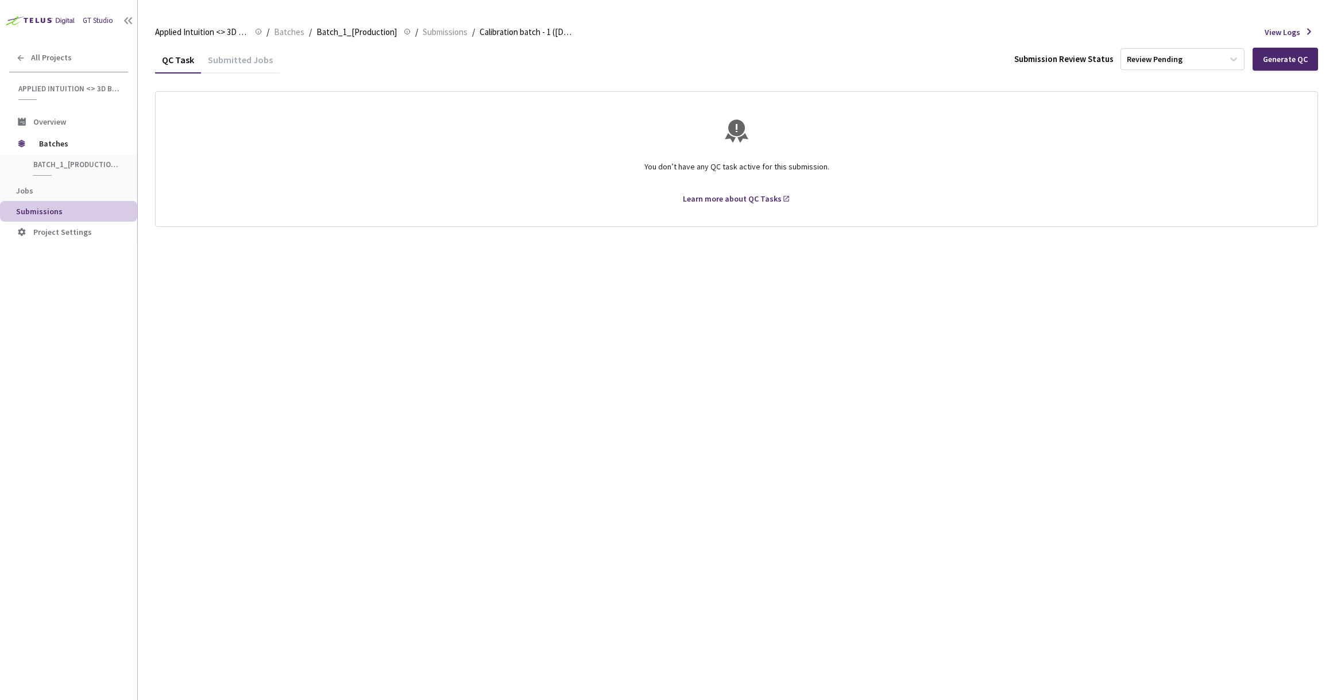
click at [245, 63] on div "Submitted Jobs" at bounding box center [240, 64] width 79 height 20
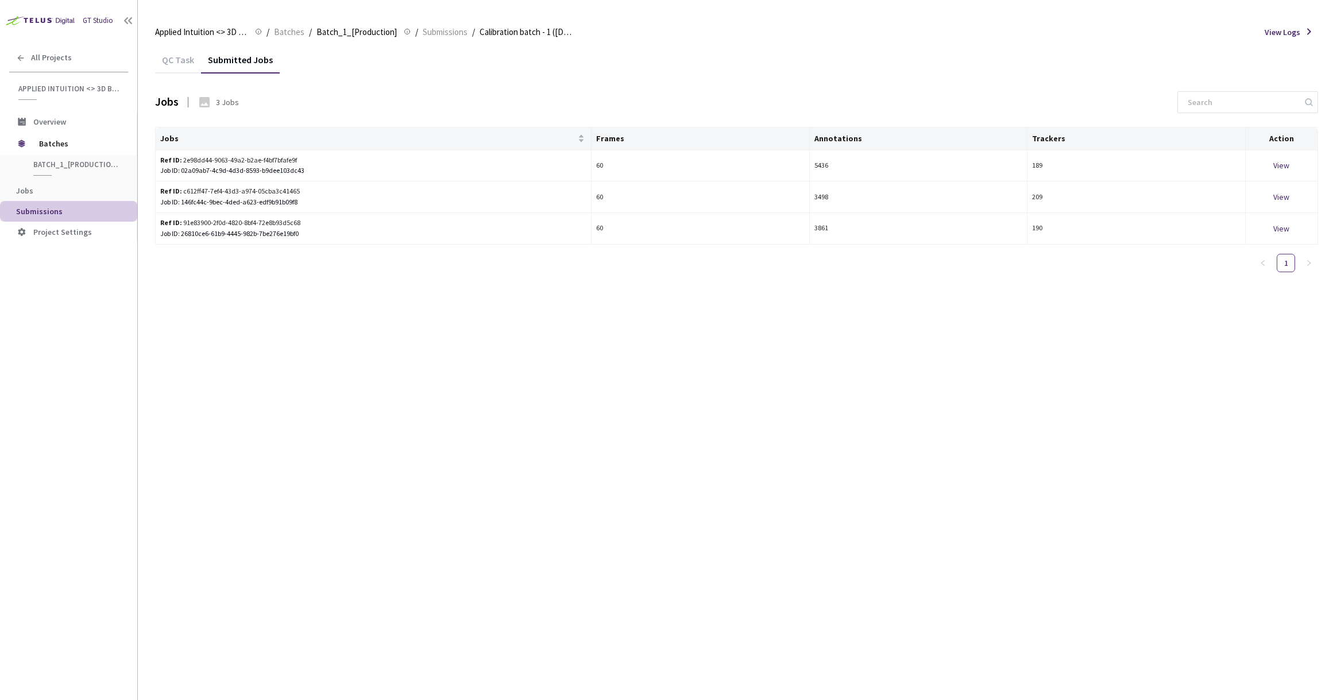
click at [172, 64] on div "QC Task" at bounding box center [178, 64] width 46 height 20
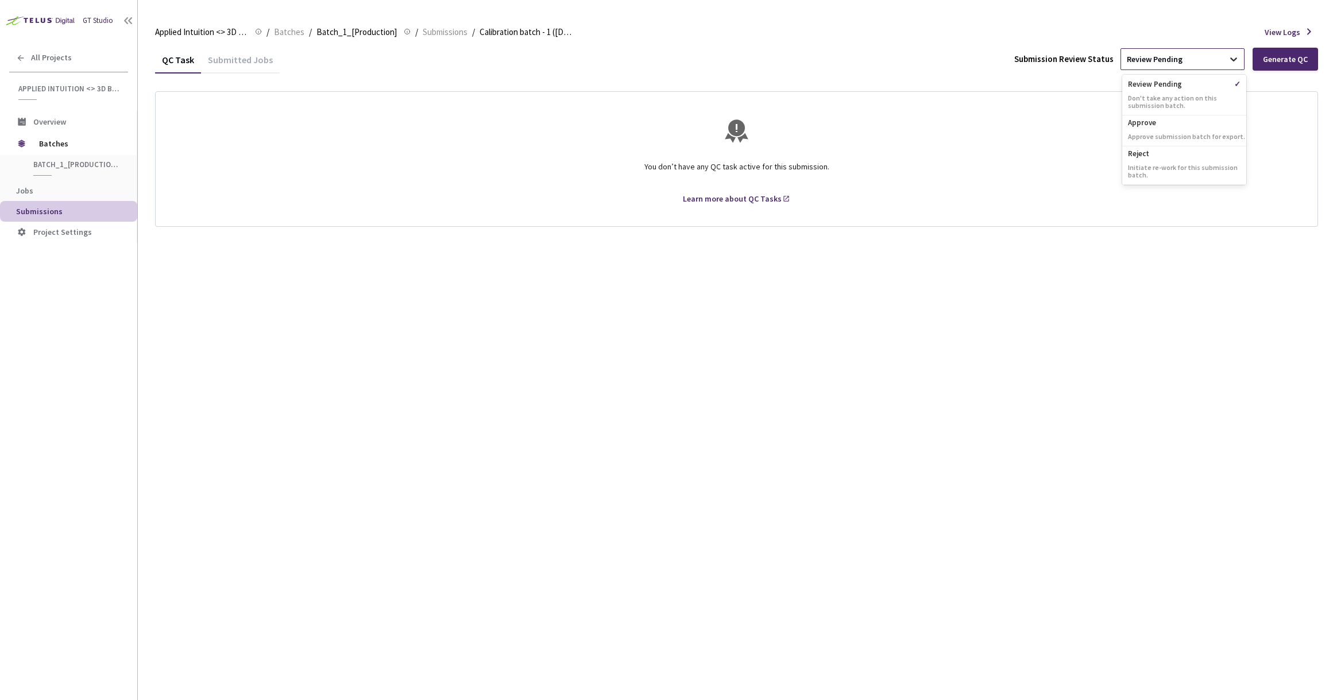
click at [1233, 57] on icon at bounding box center [1232, 58] width 11 height 11
click at [249, 60] on div "Submitted Jobs" at bounding box center [240, 64] width 79 height 20
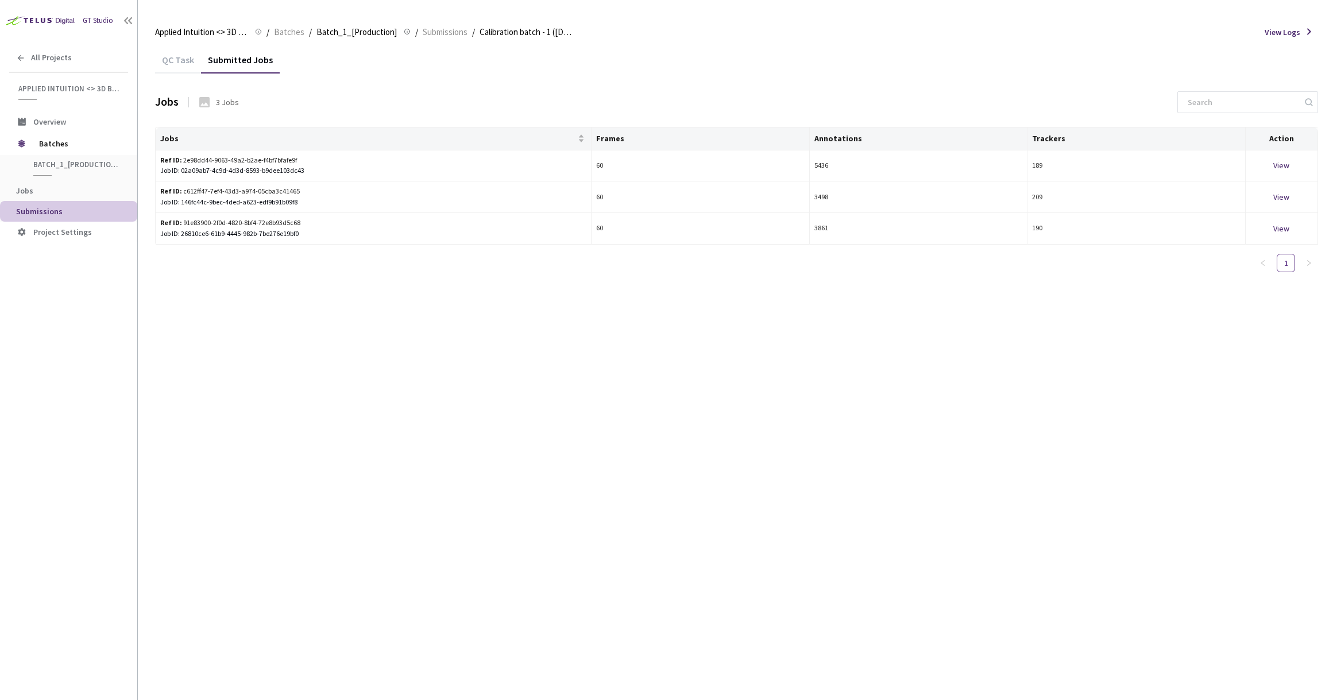
click at [175, 58] on div "QC Task" at bounding box center [178, 64] width 46 height 20
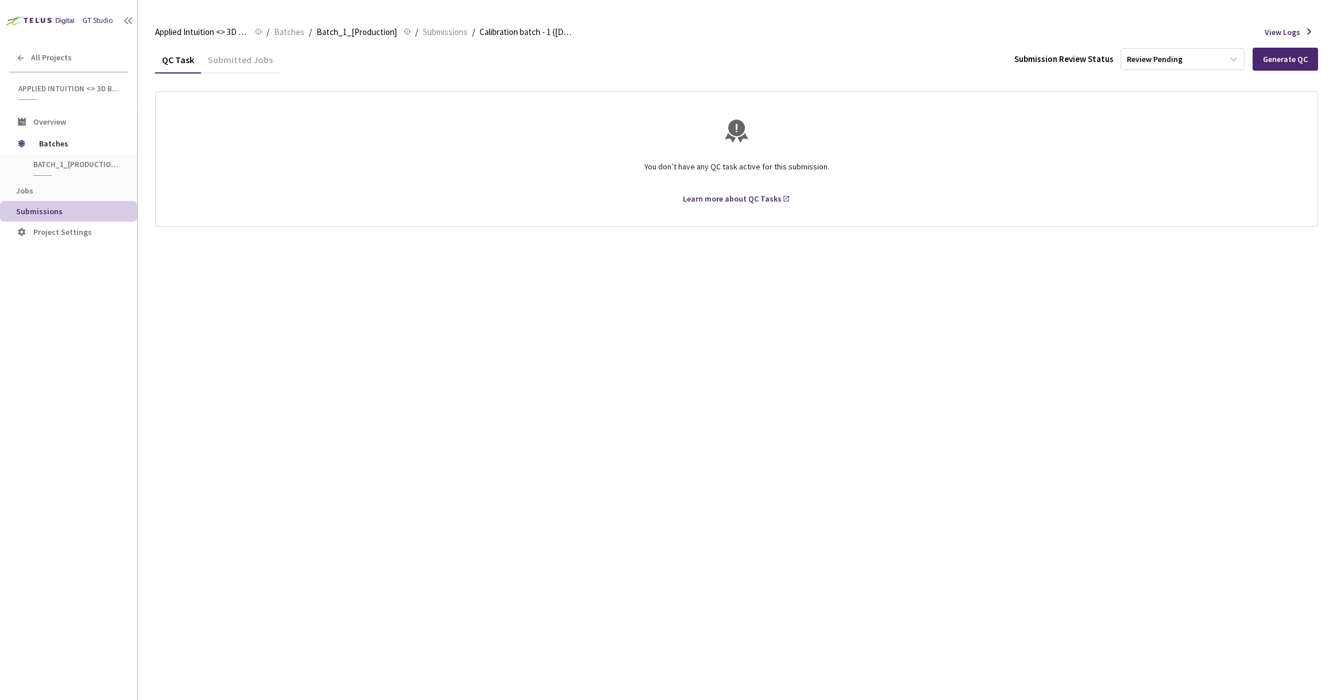
click at [242, 61] on div "Submitted Jobs" at bounding box center [240, 64] width 79 height 20
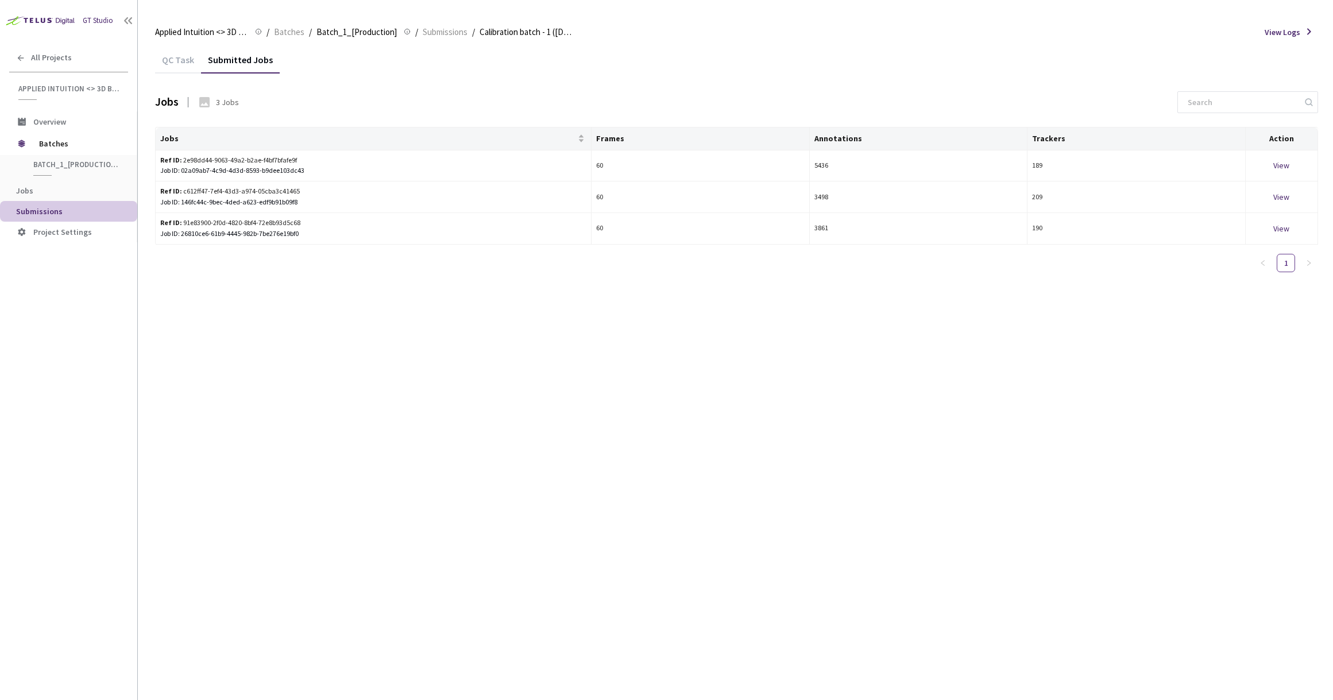
click at [165, 66] on div "QC Task" at bounding box center [178, 64] width 46 height 20
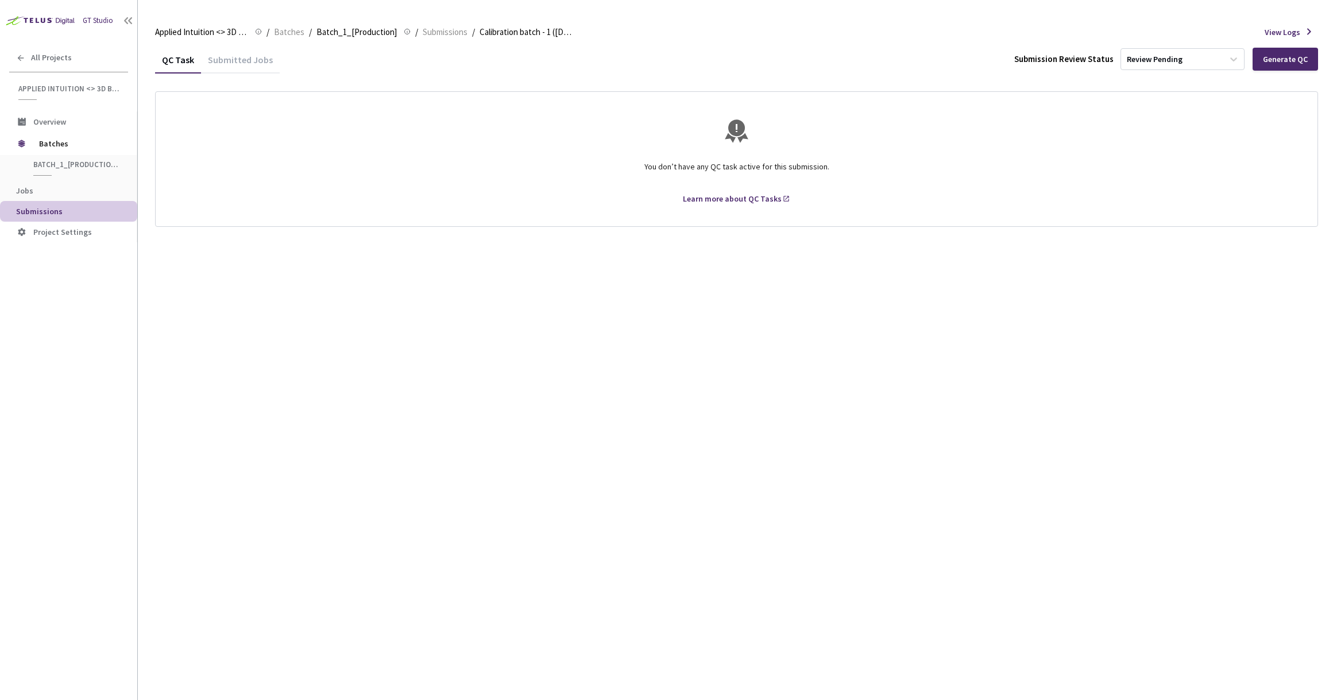
click at [743, 203] on div "Learn more about QC Tasks" at bounding box center [732, 198] width 99 height 11
click at [239, 63] on div "Submitted Jobs" at bounding box center [240, 64] width 79 height 20
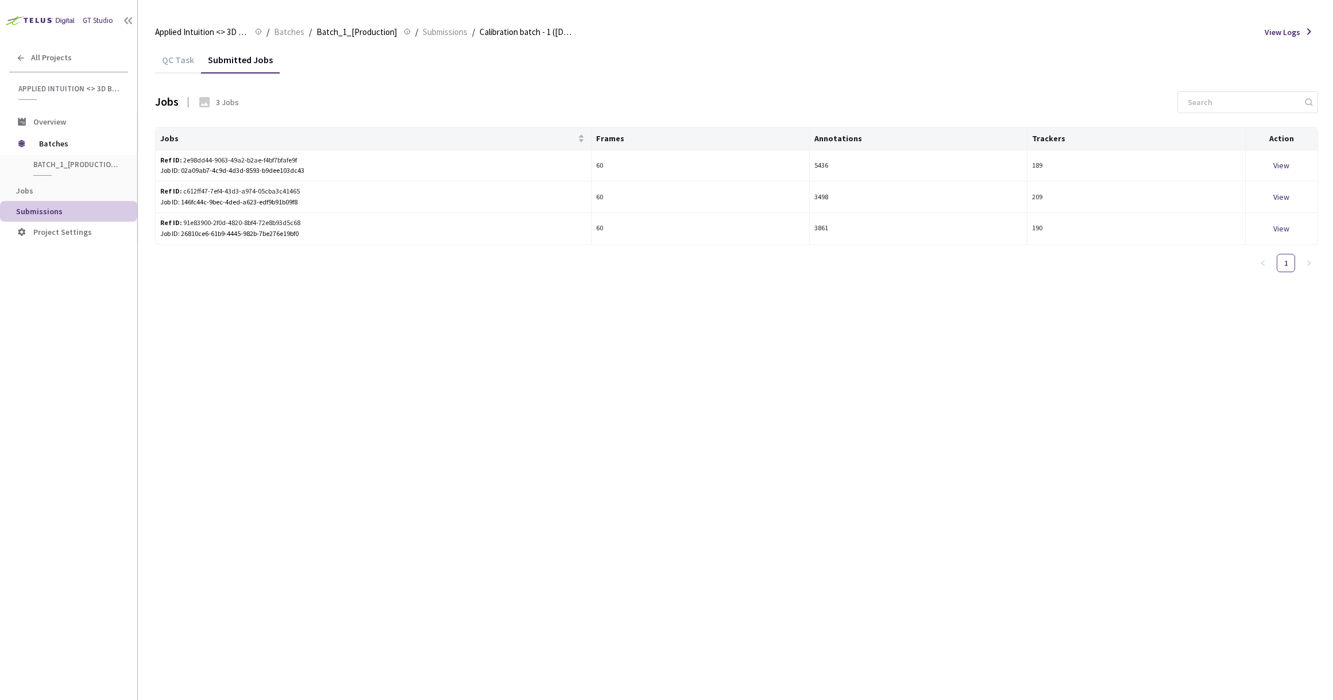
click at [185, 61] on div "QC Task" at bounding box center [178, 64] width 46 height 20
